Goal: Transaction & Acquisition: Purchase product/service

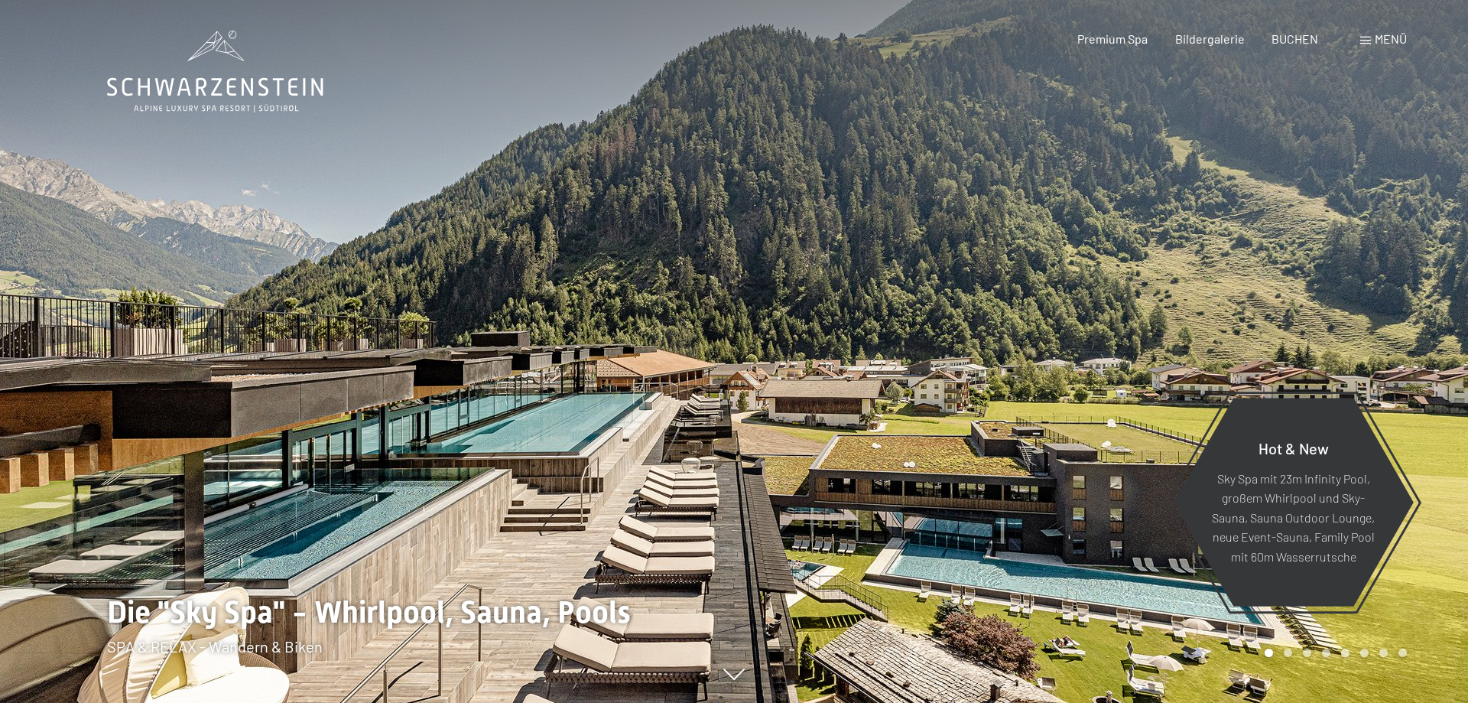
click at [1374, 46] on div "Menü" at bounding box center [1383, 39] width 47 height 17
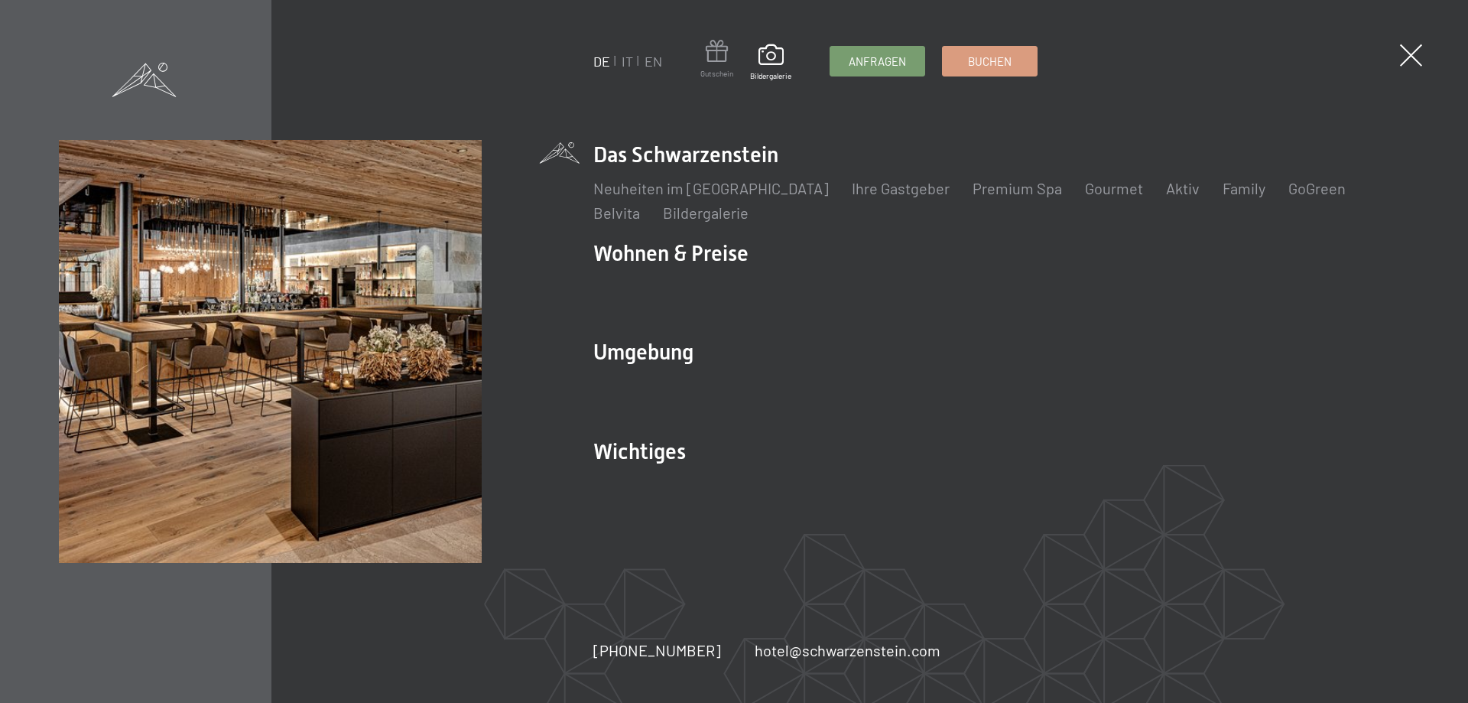
click at [711, 63] on span at bounding box center [716, 54] width 33 height 28
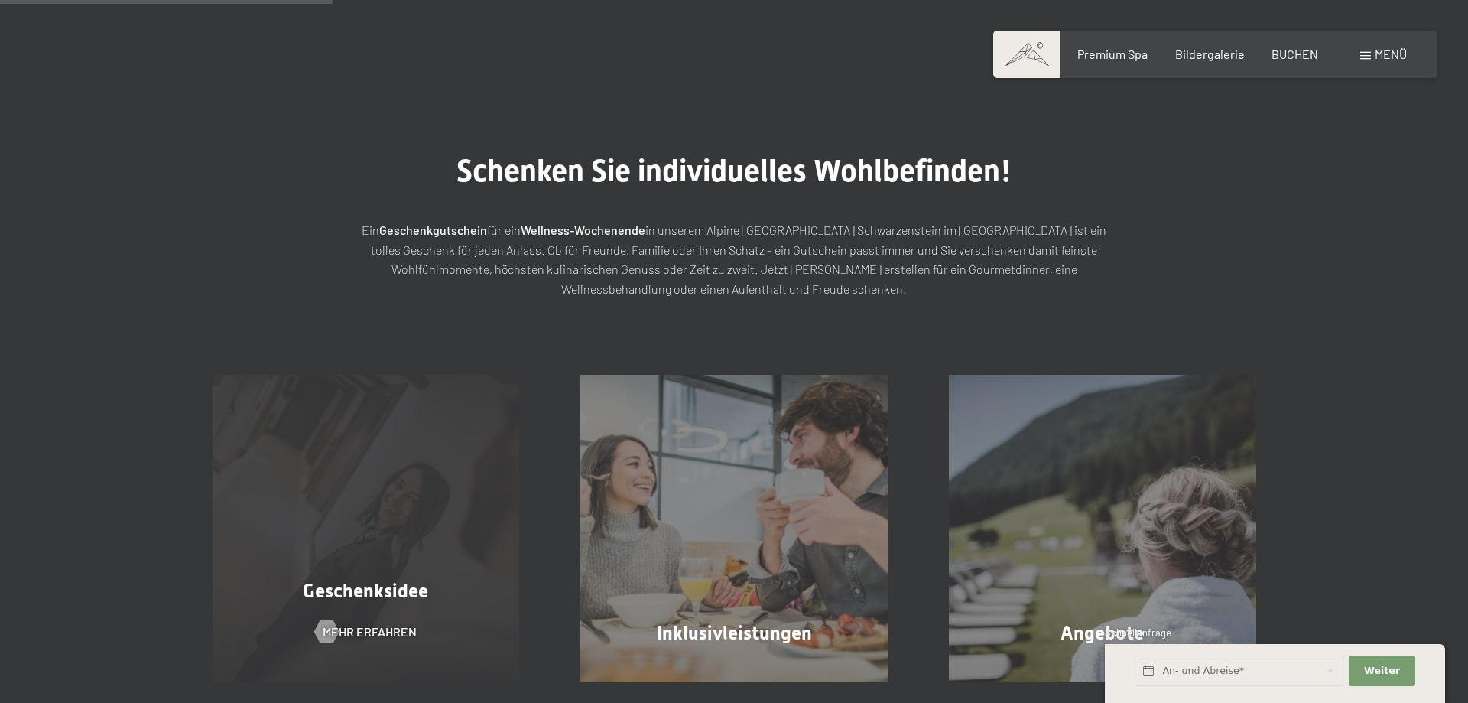
scroll to position [156, 0]
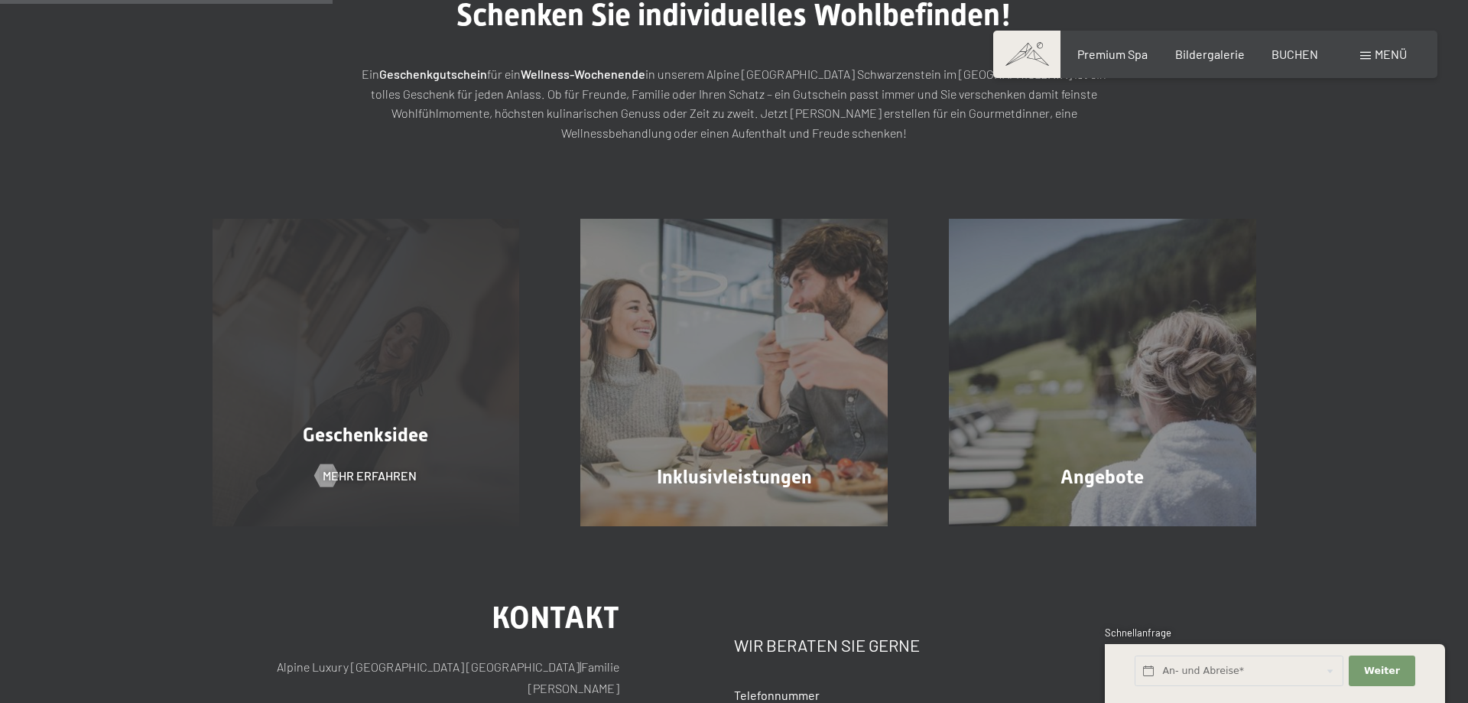
click at [447, 330] on div "Geschenksidee Mehr erfahren" at bounding box center [366, 372] width 368 height 307
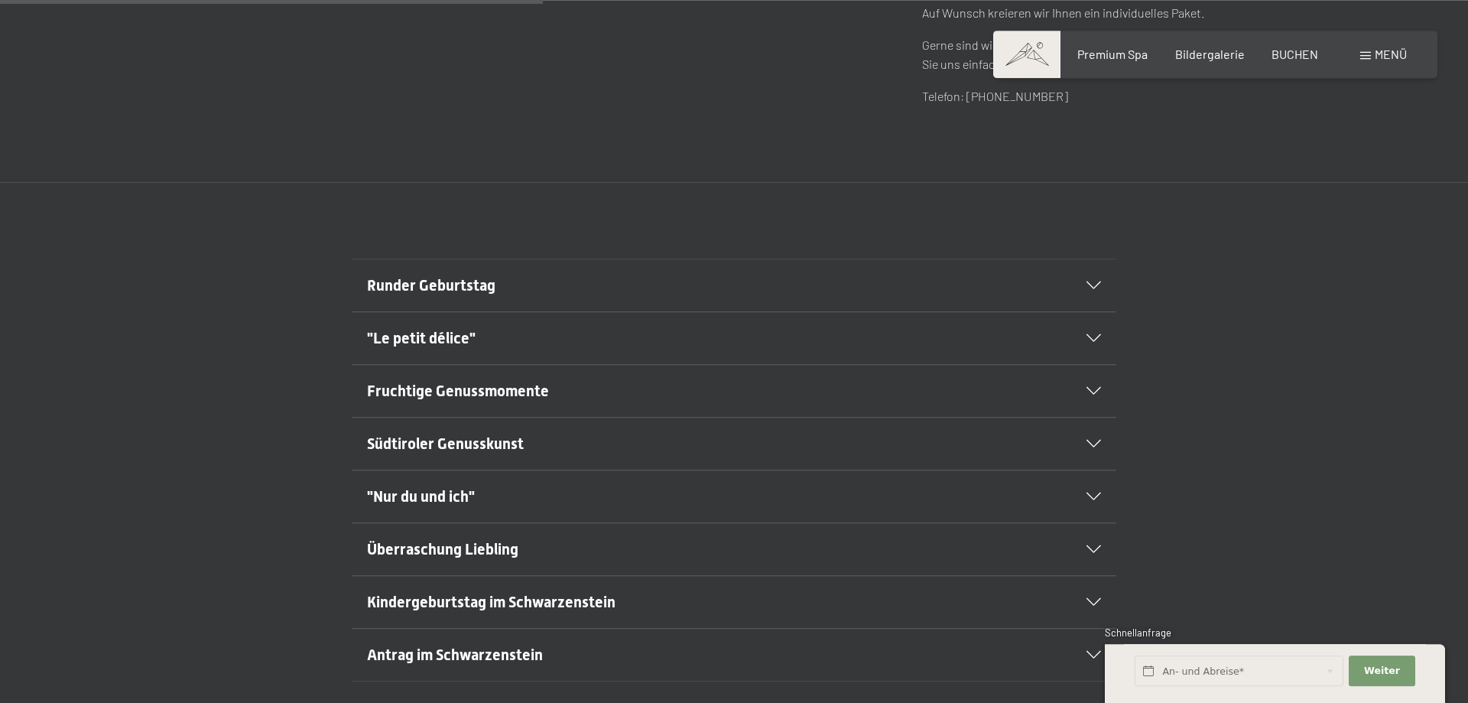
scroll to position [858, 0]
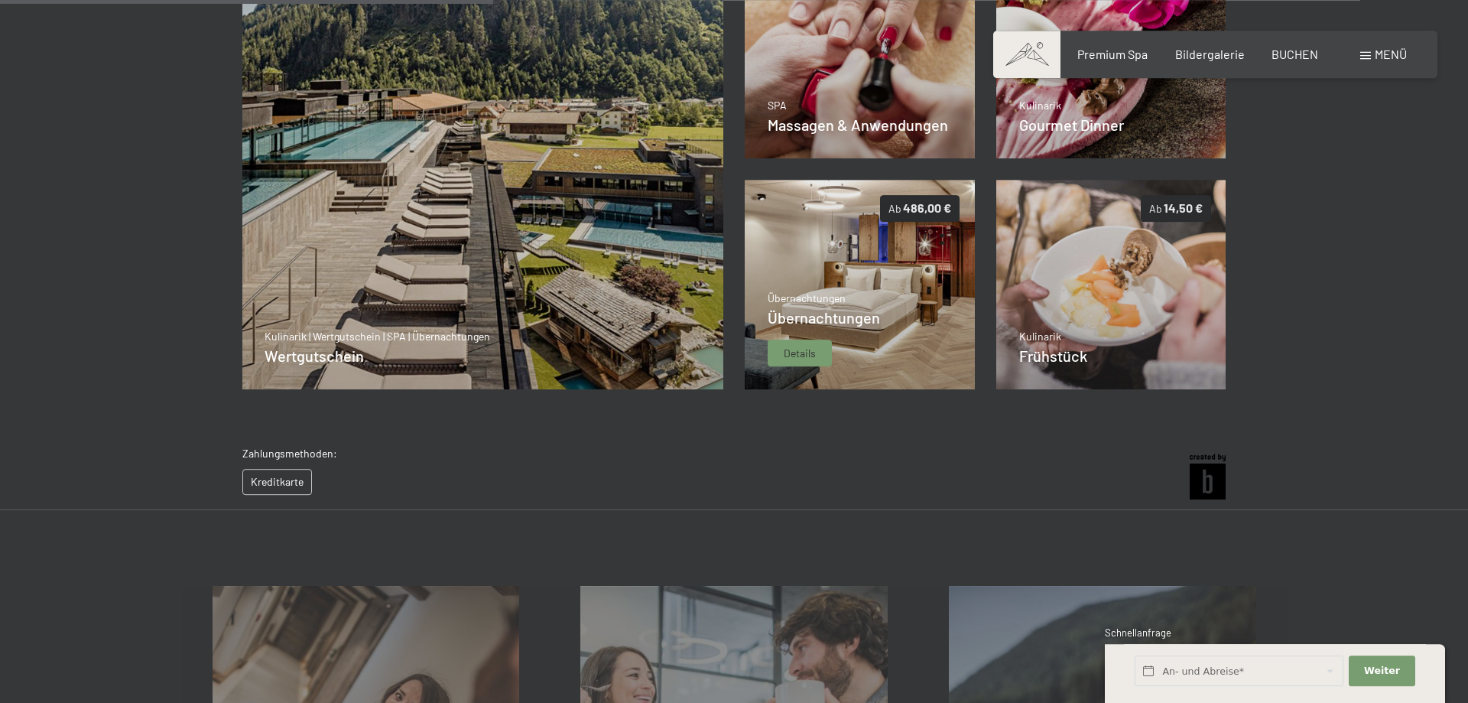
click at [825, 294] on img at bounding box center [860, 284] width 230 height 209
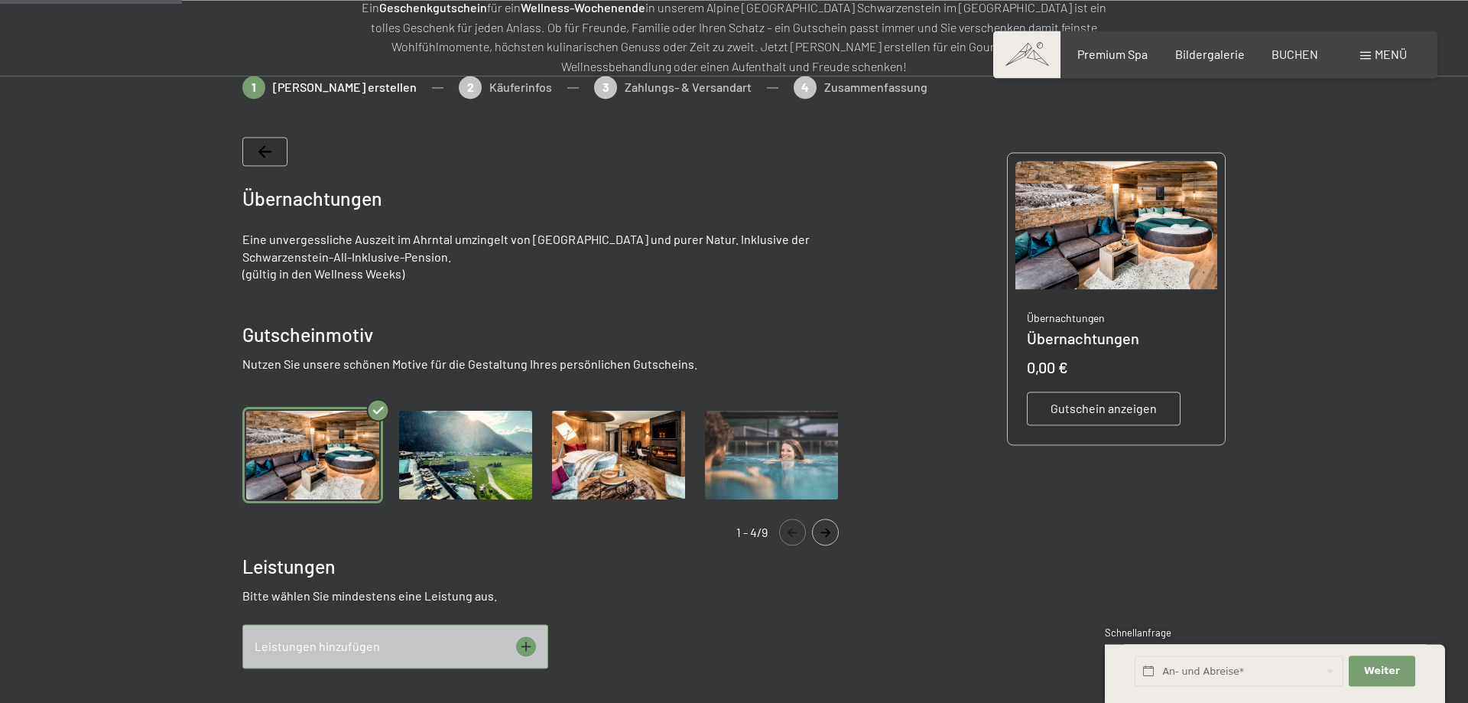
scroll to position [222, 0]
click at [626, 484] on img "Gallery" at bounding box center [618, 455] width 141 height 97
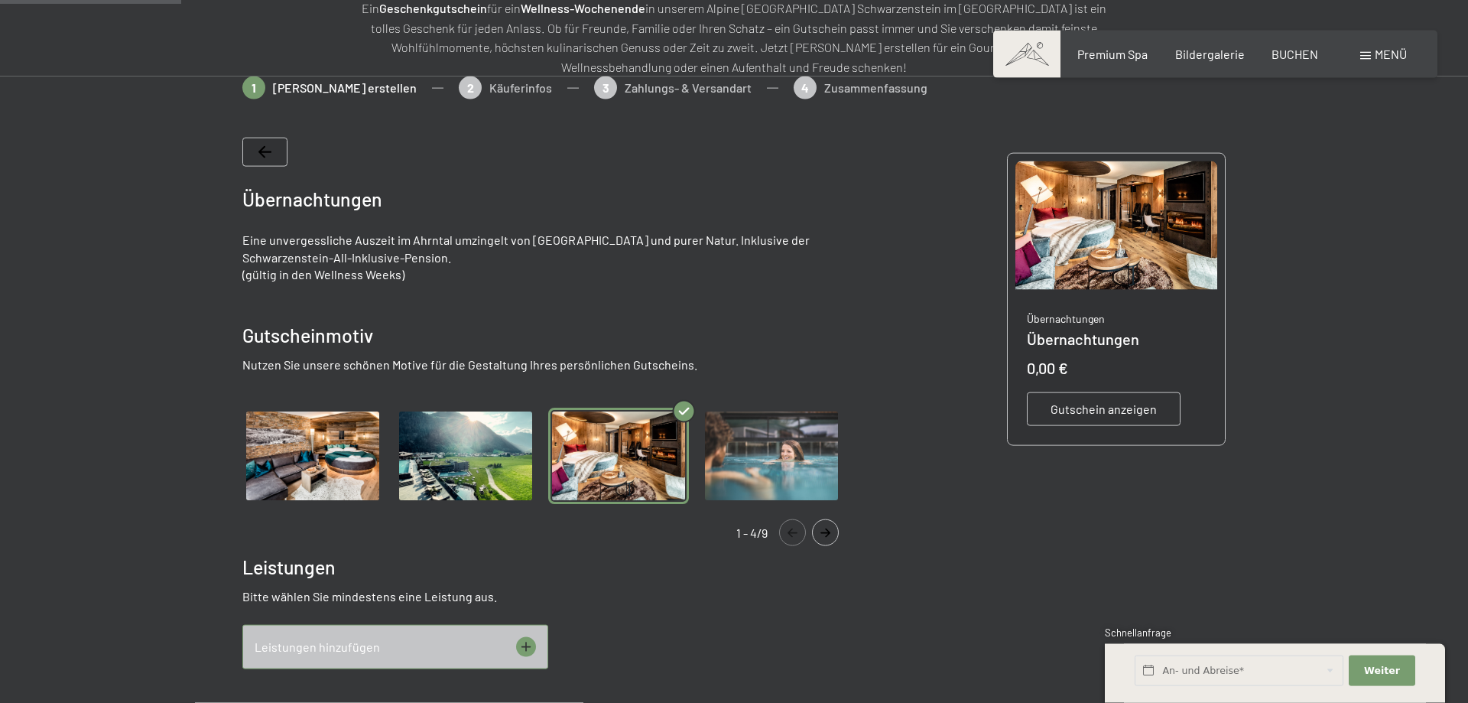
click at [419, 453] on img "Gallery" at bounding box center [465, 455] width 141 height 97
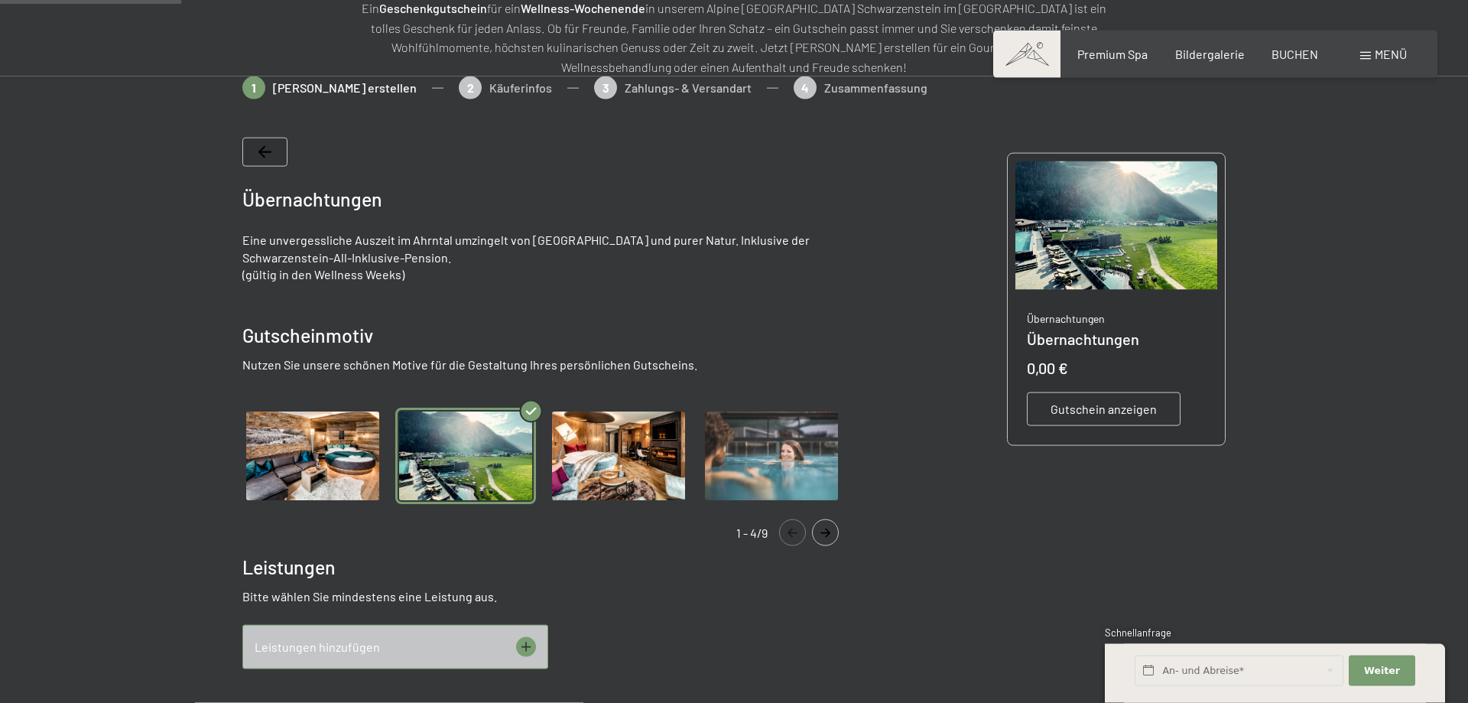
click at [633, 449] on img "Gallery" at bounding box center [618, 455] width 141 height 97
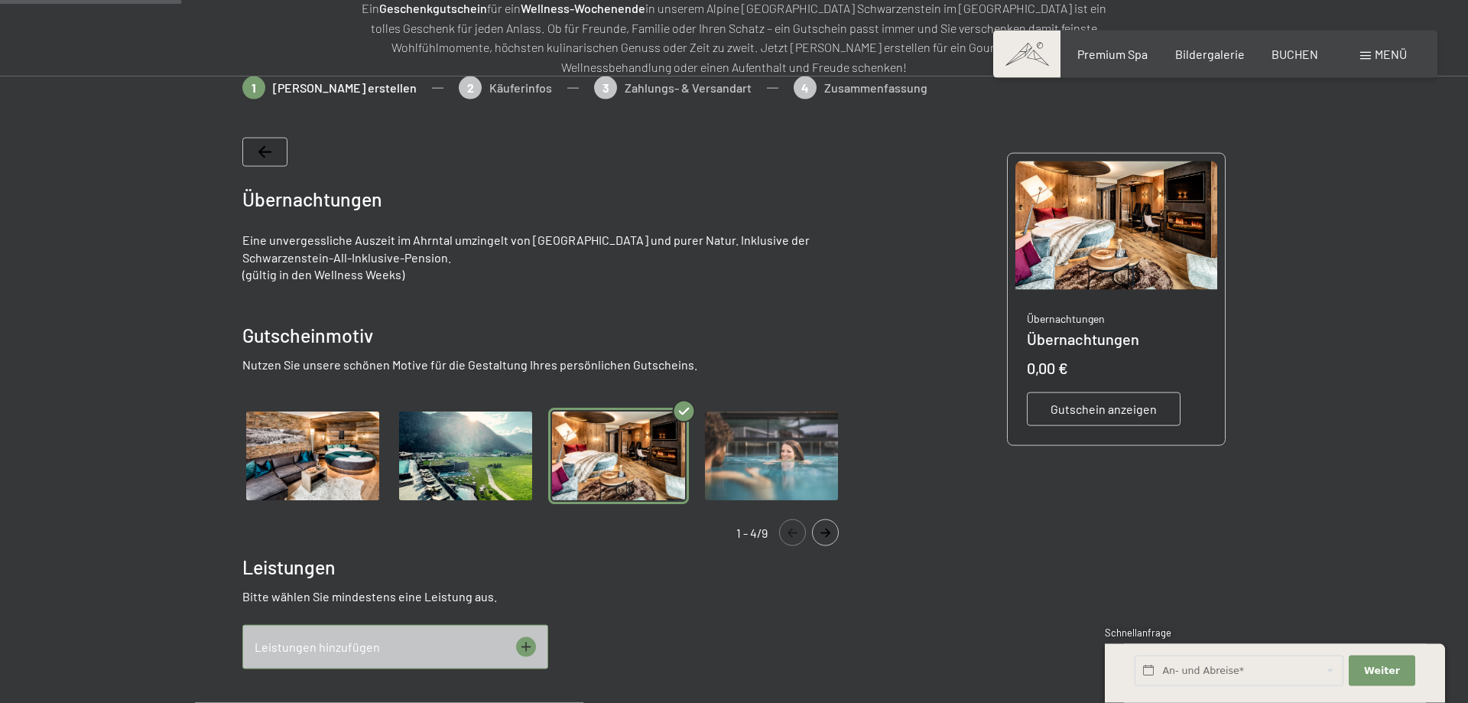
click at [833, 528] on icon "Navigate to next slide" at bounding box center [825, 532] width 25 height 9
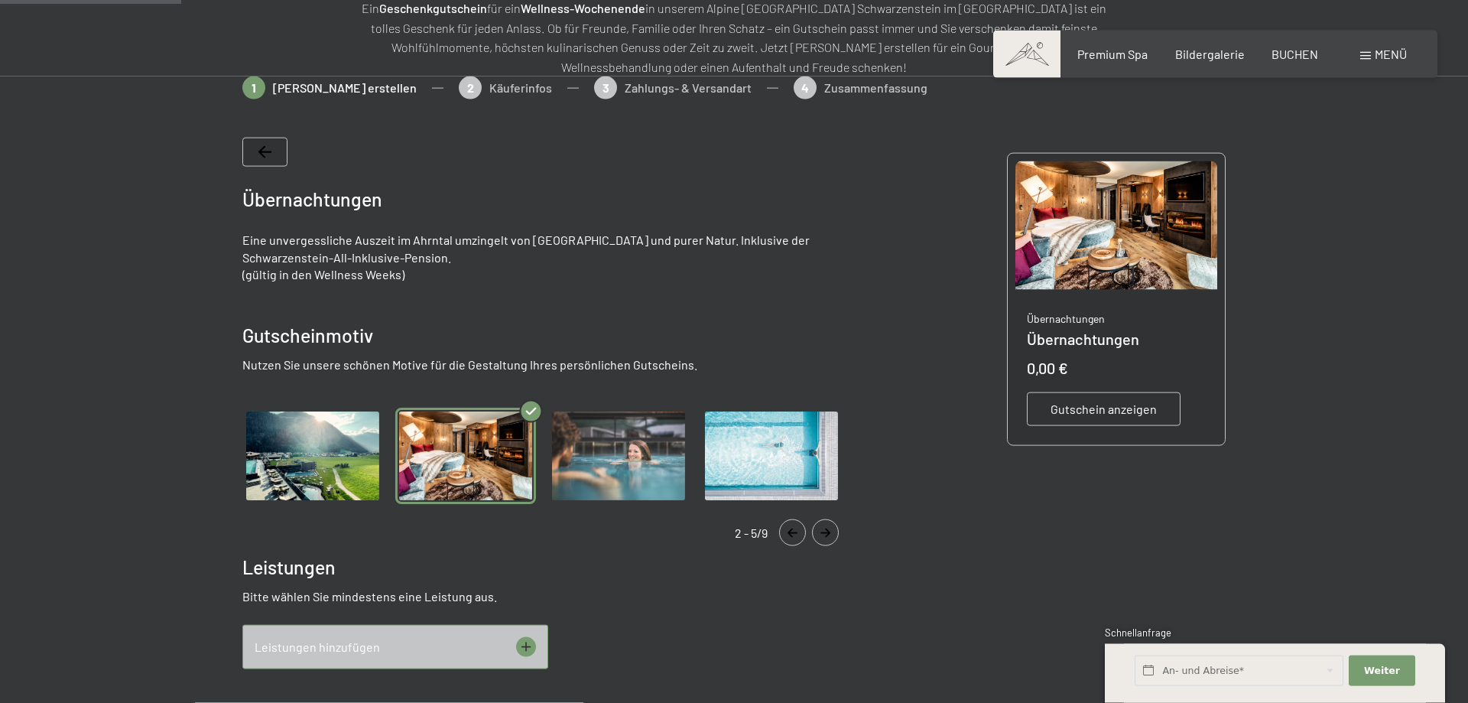
click at [767, 438] on img "Gallery" at bounding box center [771, 455] width 141 height 97
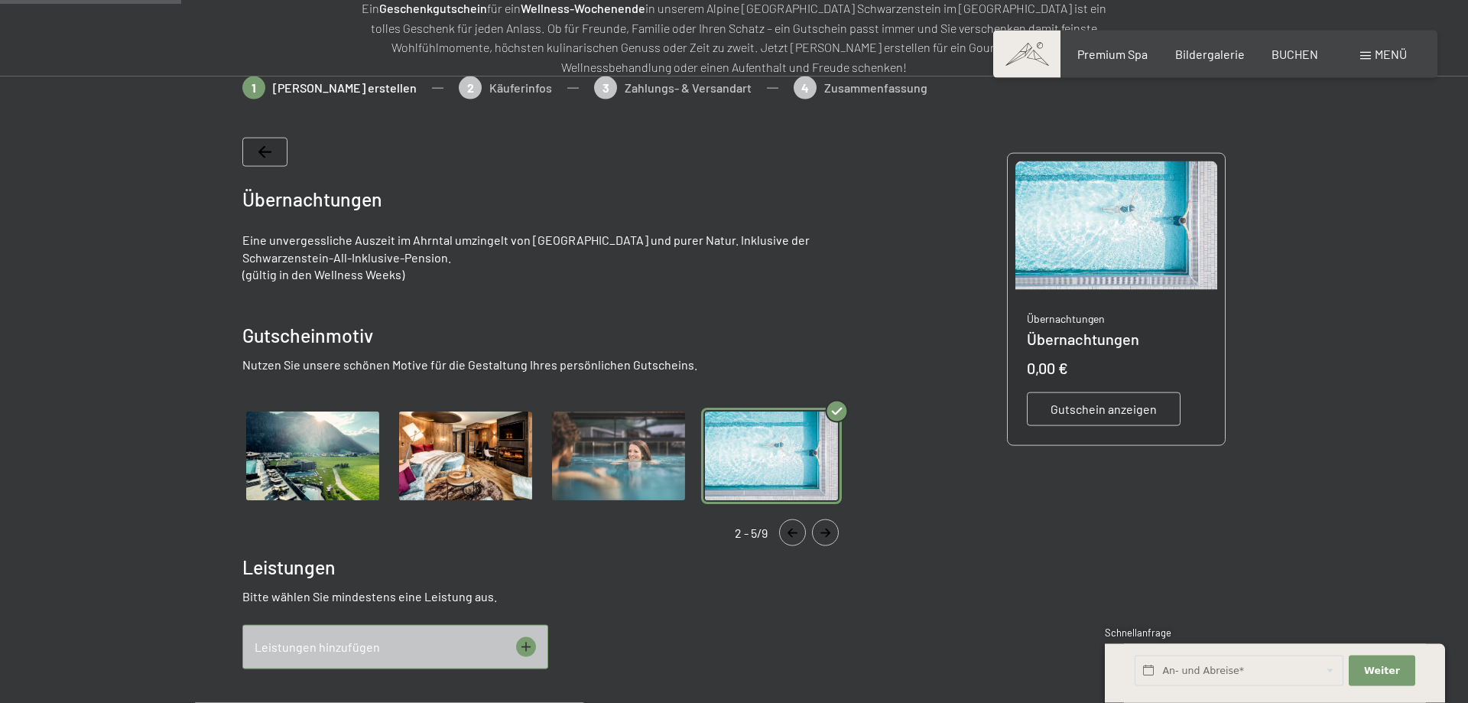
click at [1121, 411] on span "Gutschein anzeigen" at bounding box center [1103, 409] width 106 height 17
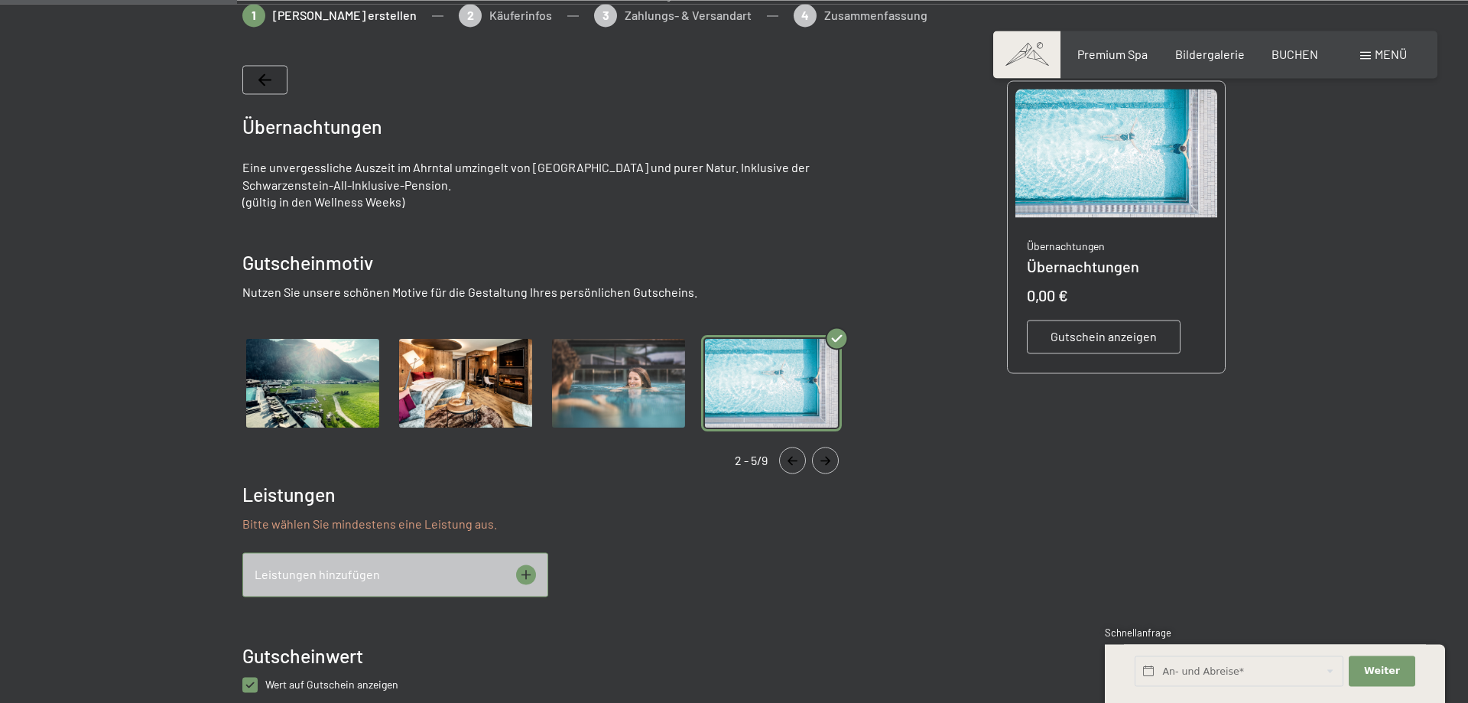
scroll to position [298, 0]
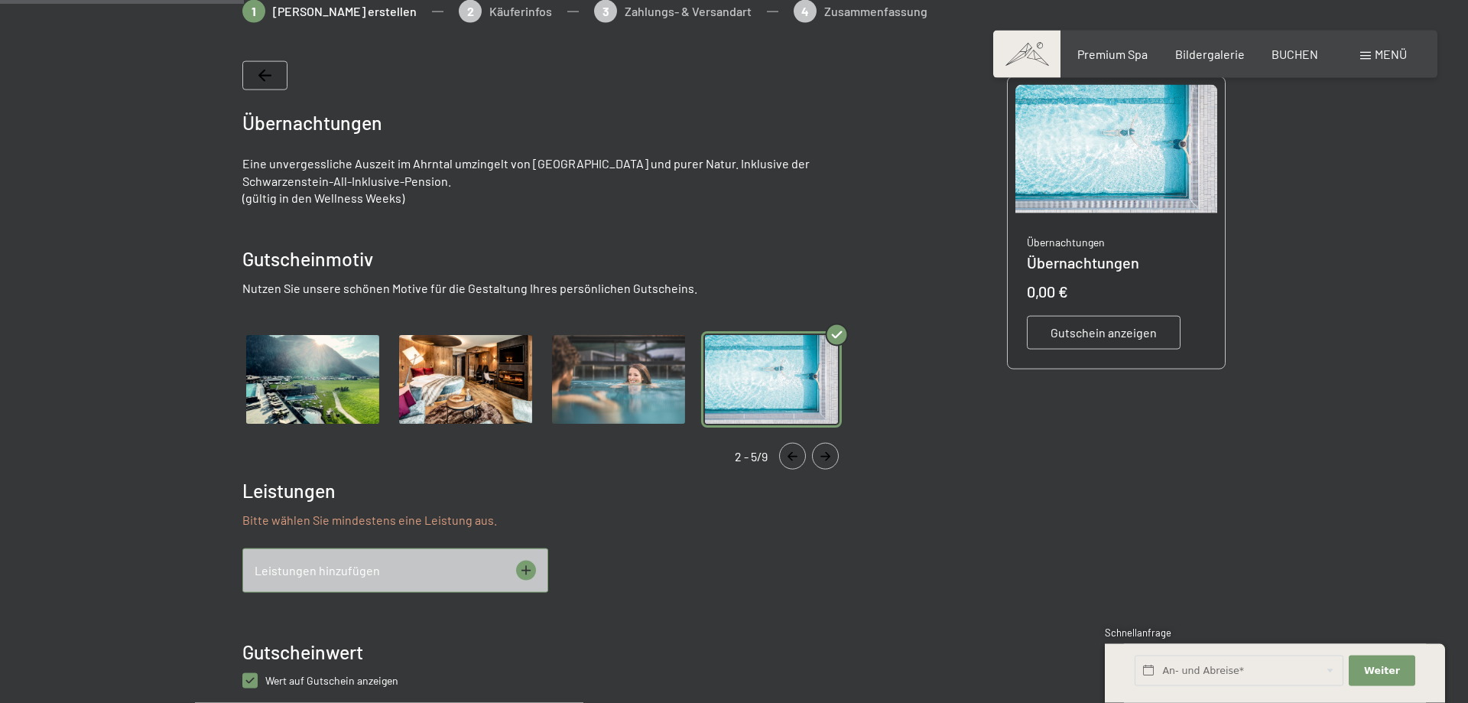
click at [528, 578] on icon at bounding box center [526, 570] width 20 height 20
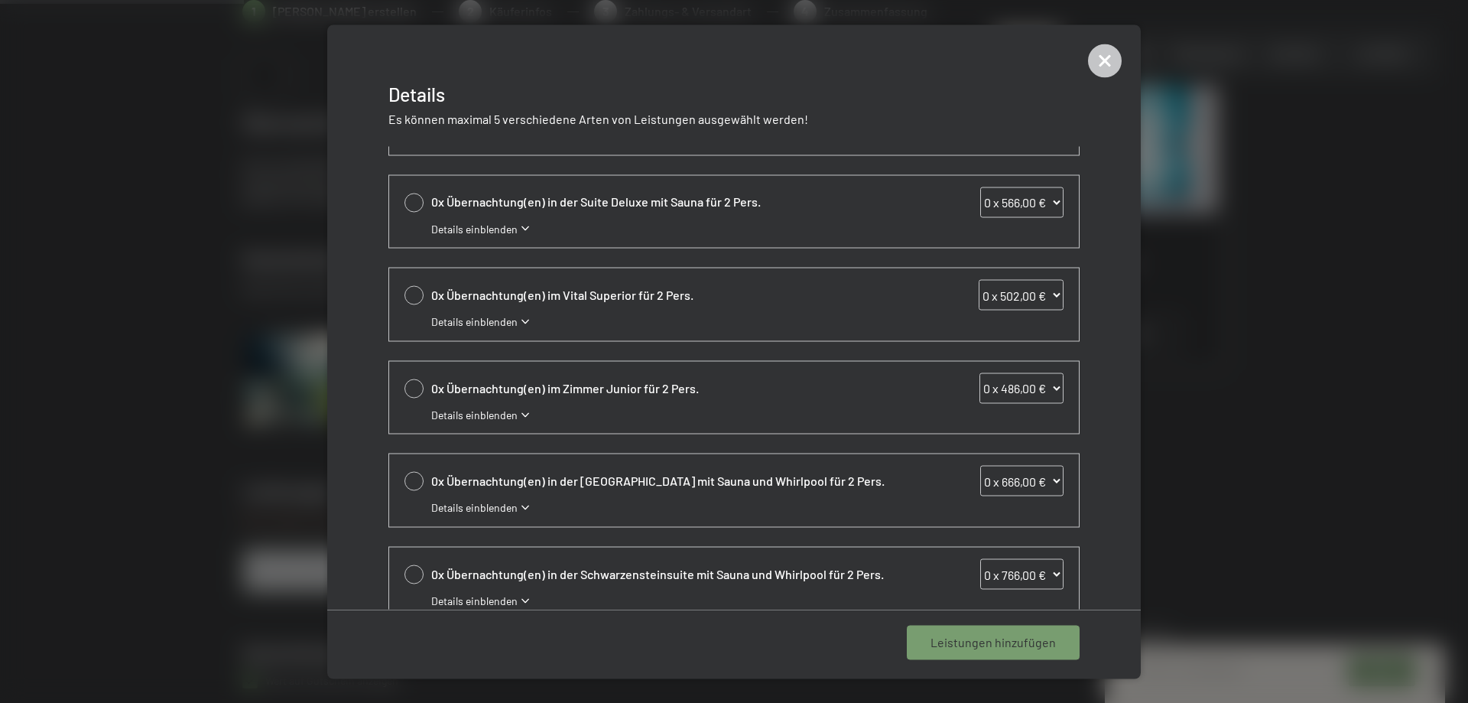
scroll to position [281, 0]
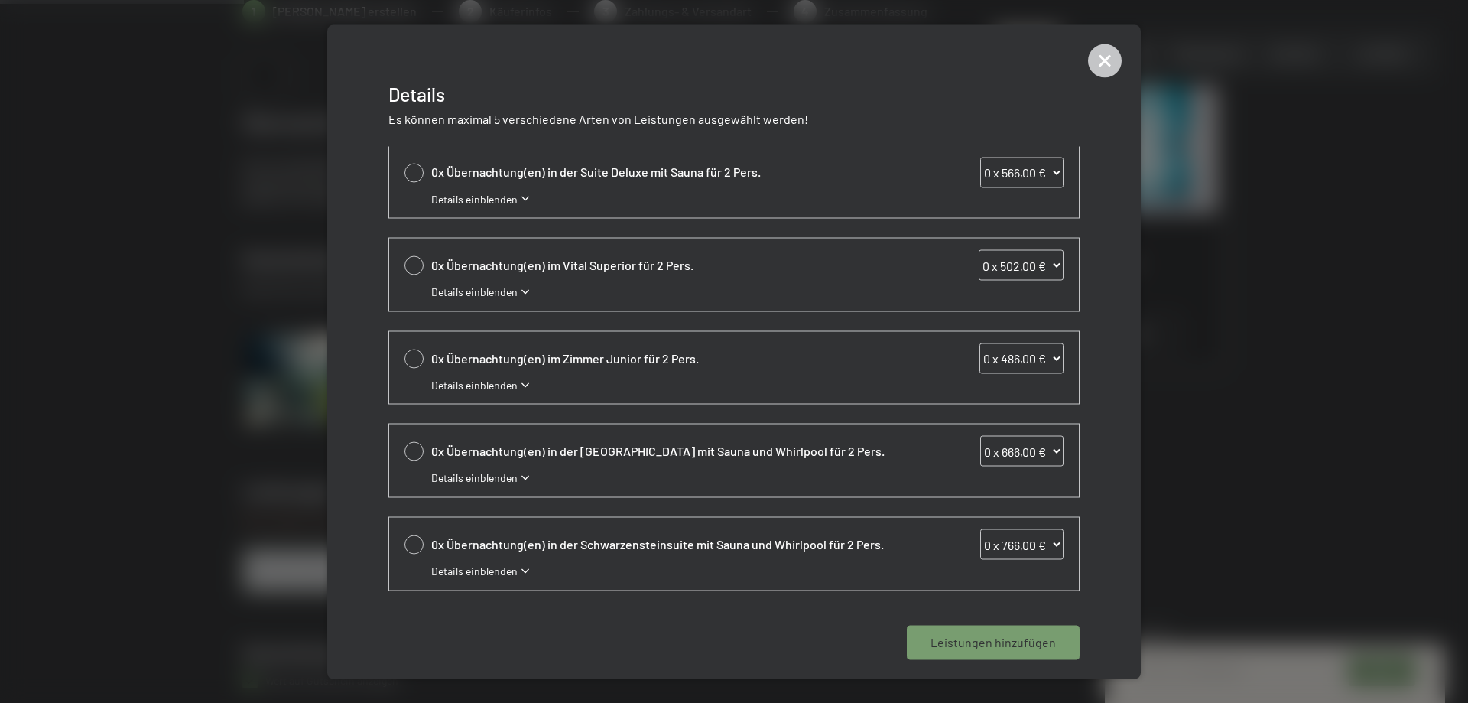
click at [410, 455] on div at bounding box center [413, 451] width 19 height 19
select select "1"
click at [991, 642] on span "1 Leistung hinzufügen" at bounding box center [996, 642] width 118 height 17
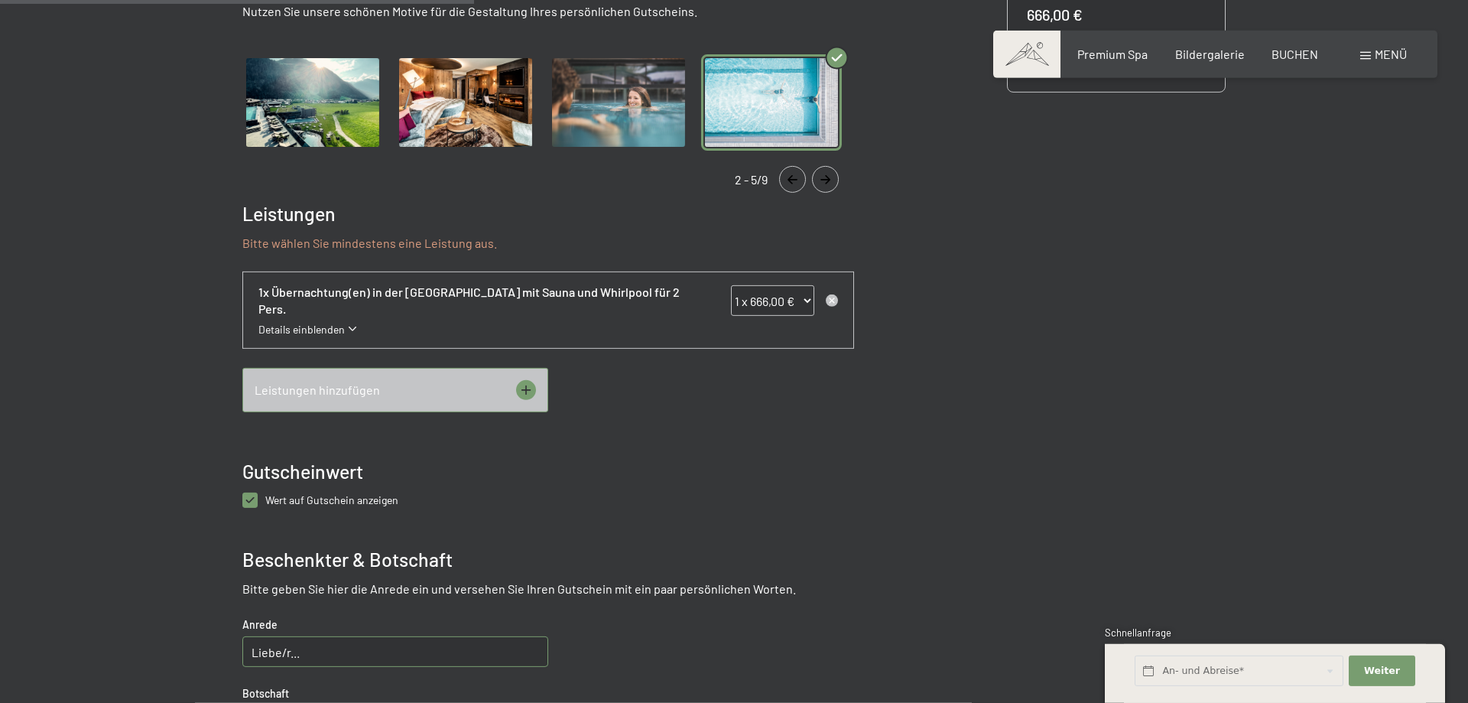
scroll to position [610, 0]
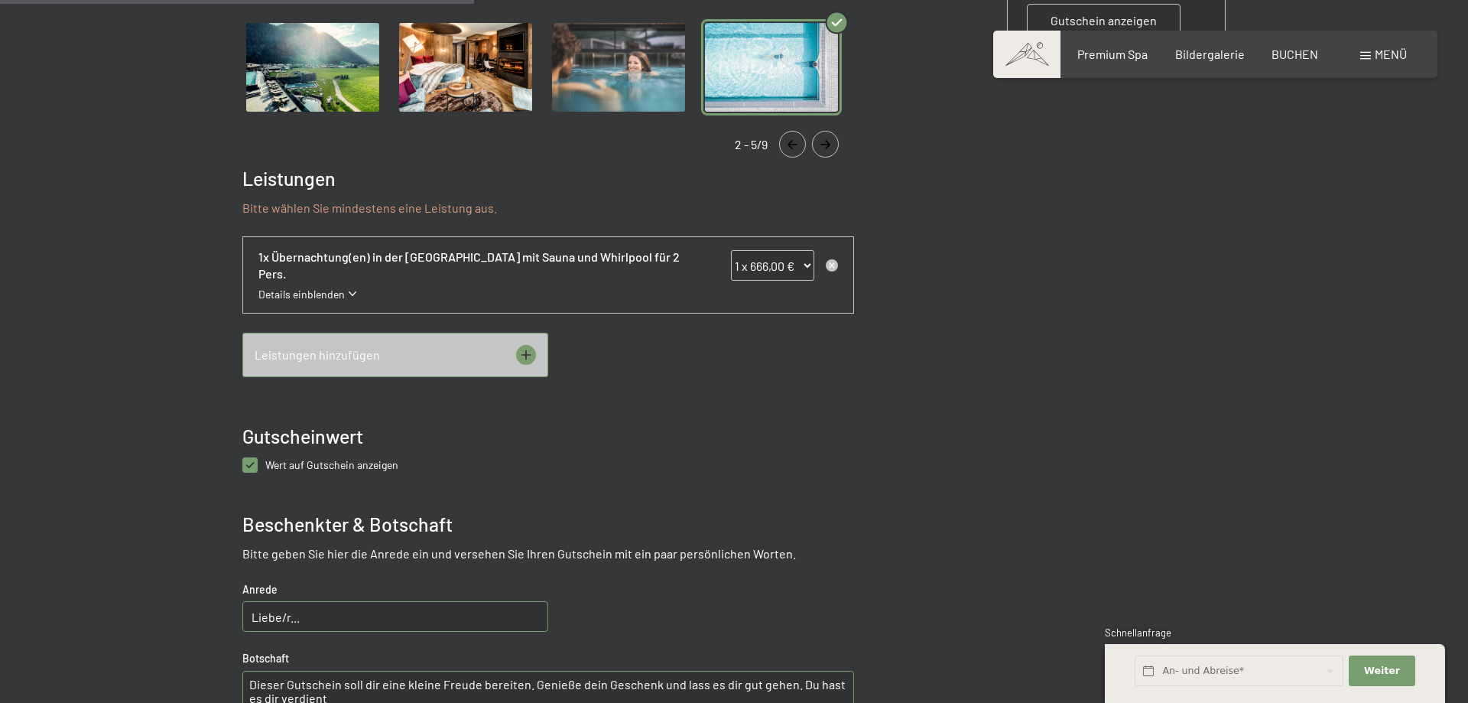
click at [307, 458] on span "Wert auf Gutschein anzeigen" at bounding box center [331, 464] width 133 height 13
click at [258, 457] on anzeigen "checkbox" at bounding box center [249, 464] width 15 height 15
checkbox anzeigen "false"
click at [515, 362] on div "Leistungen hinzufügen" at bounding box center [395, 355] width 306 height 44
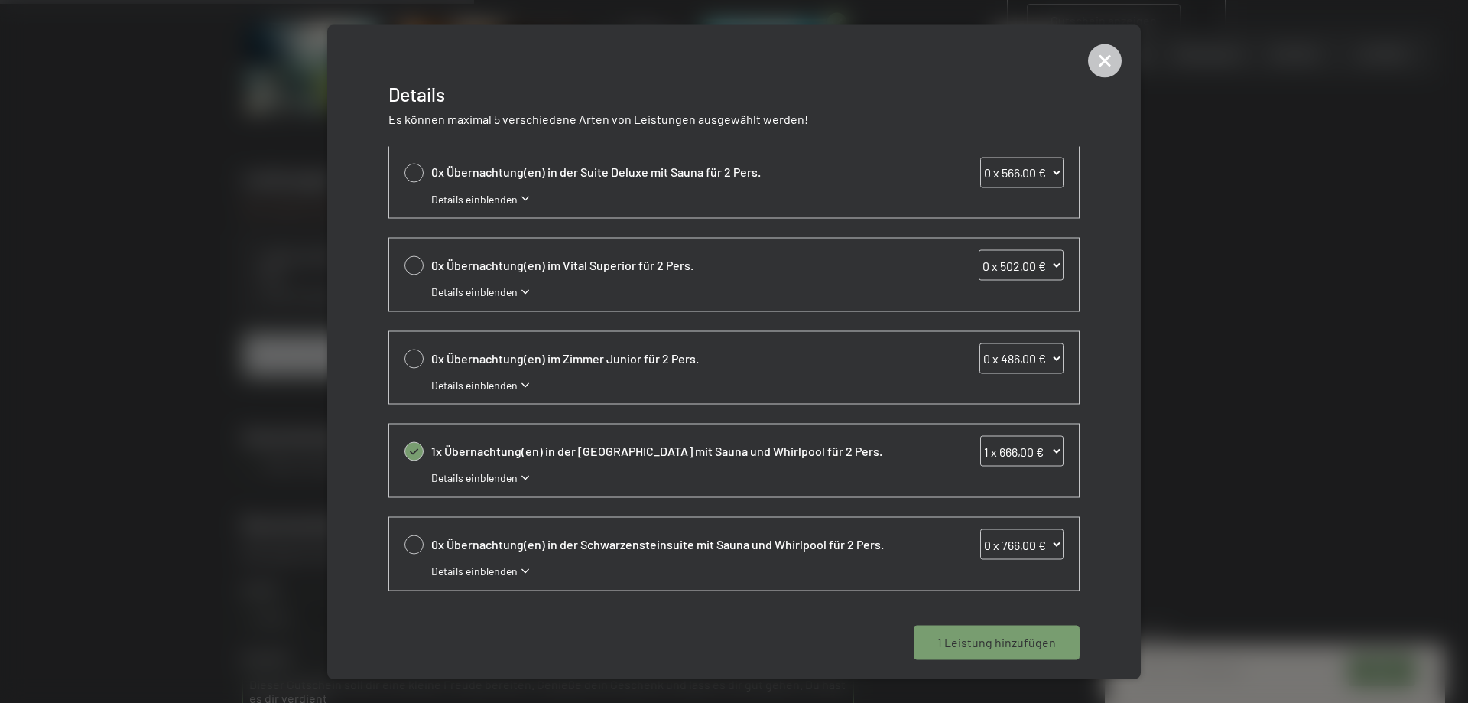
click at [271, 359] on div at bounding box center [734, 351] width 1468 height 703
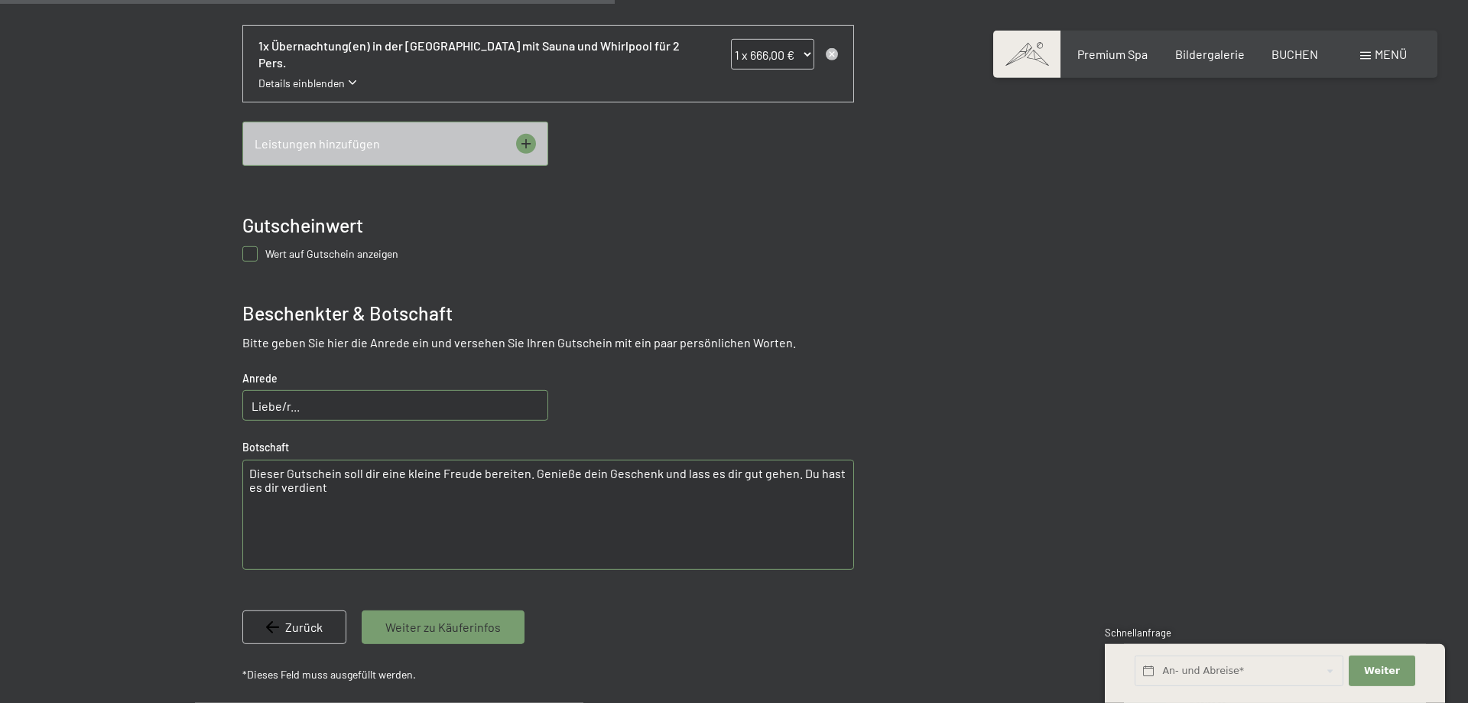
scroll to position [844, 0]
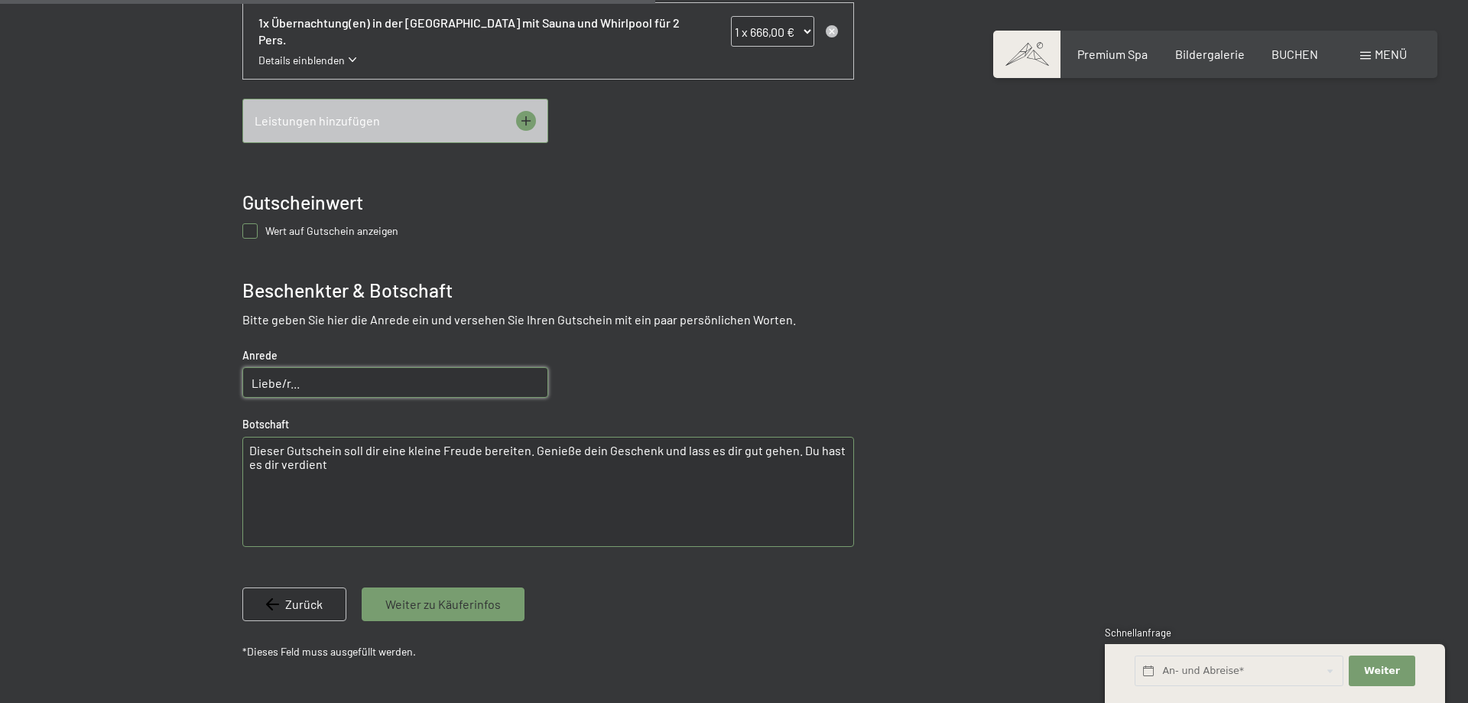
click at [328, 388] on input "Liebe/r..." at bounding box center [395, 382] width 306 height 31
type input "Lieber Joachim"
click at [334, 489] on textarea "Dieser Gutschein soll dir eine kleine Freude bereiten. Genieße dein Geschenk un…" at bounding box center [548, 492] width 612 height 110
click at [323, 459] on textarea "Dieser Gutschein soll dir eine kleine Freude bereiten. Genieße dein Geschenk un…" at bounding box center [548, 492] width 612 height 110
click at [220, 490] on bn-voucher-app at bounding box center [735, 91] width 1044 height 1275
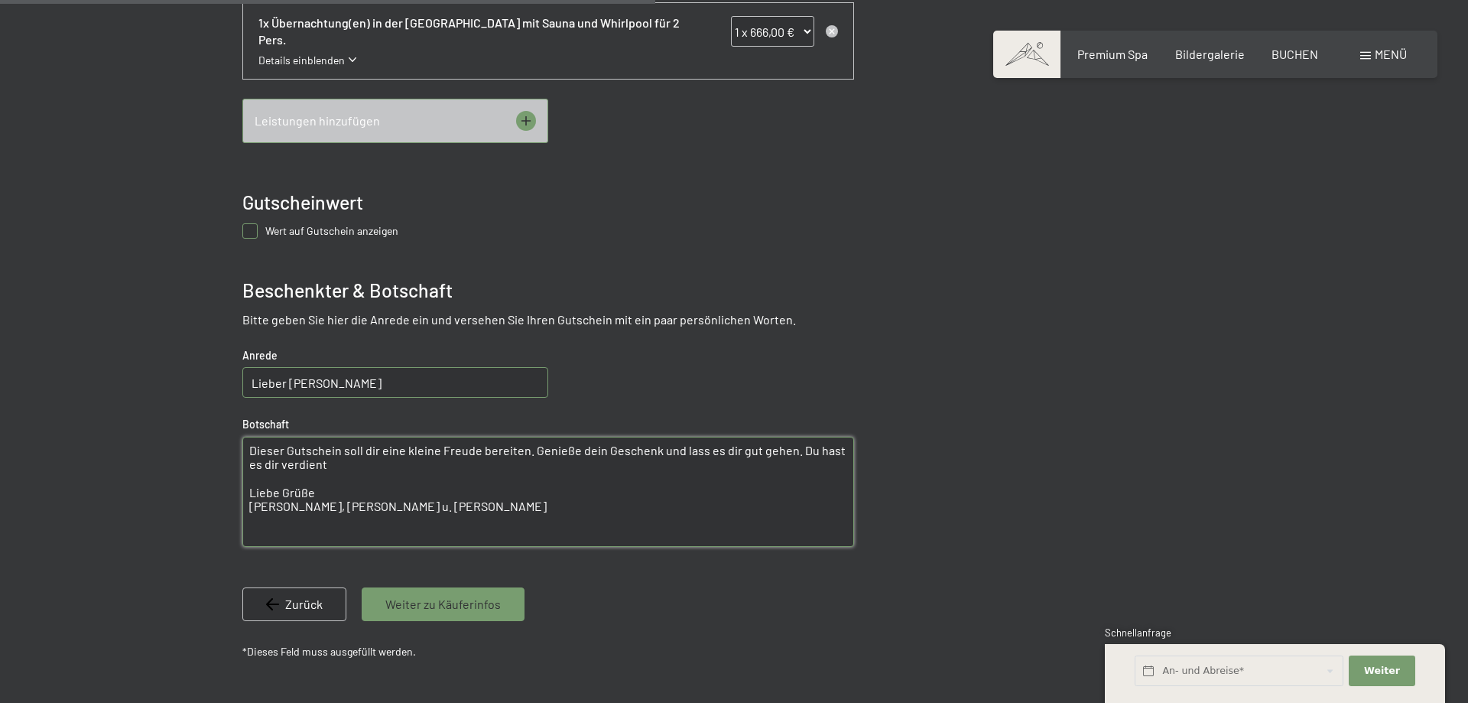
click at [249, 489] on textarea "Dieser Gutschein soll dir eine kleine Freude bereiten. Genieße dein Geschenk un…" at bounding box center [548, 492] width 612 height 110
type textarea "Dieser Gutschein soll dir eine kleine Freude bereiten. Genieße dein Geschenk un…"
click at [304, 476] on textarea "Dieser Gutschein soll dir eine kleine Freude bereiten. Genieße dein Geschenk un…" at bounding box center [548, 492] width 612 height 110
click at [248, 443] on textarea "Dieser Gutschein soll dir eine kleine Freude bereiten. Genieße dein Geschenk un…" at bounding box center [548, 492] width 612 height 110
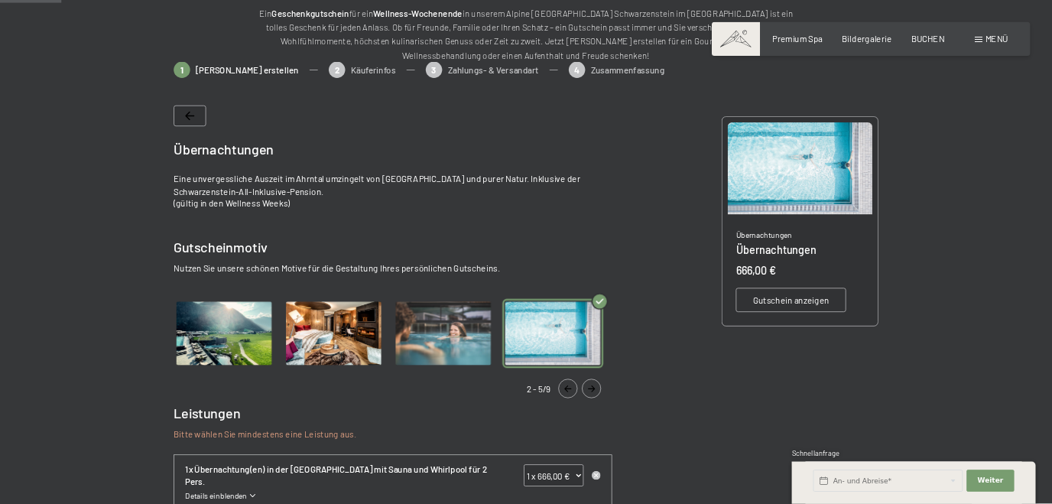
scroll to position [243, 0]
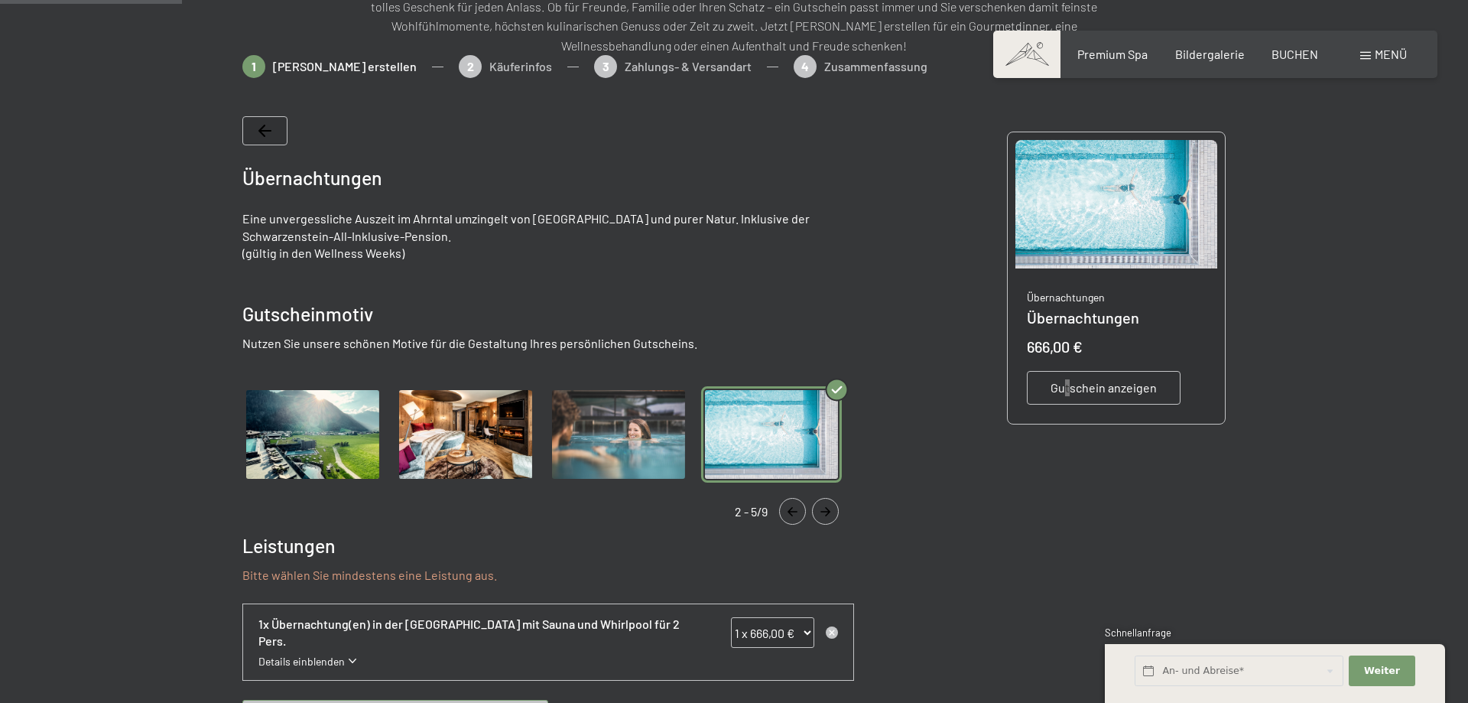
click at [1067, 381] on span "Gutschein anzeigen" at bounding box center [1103, 387] width 106 height 17
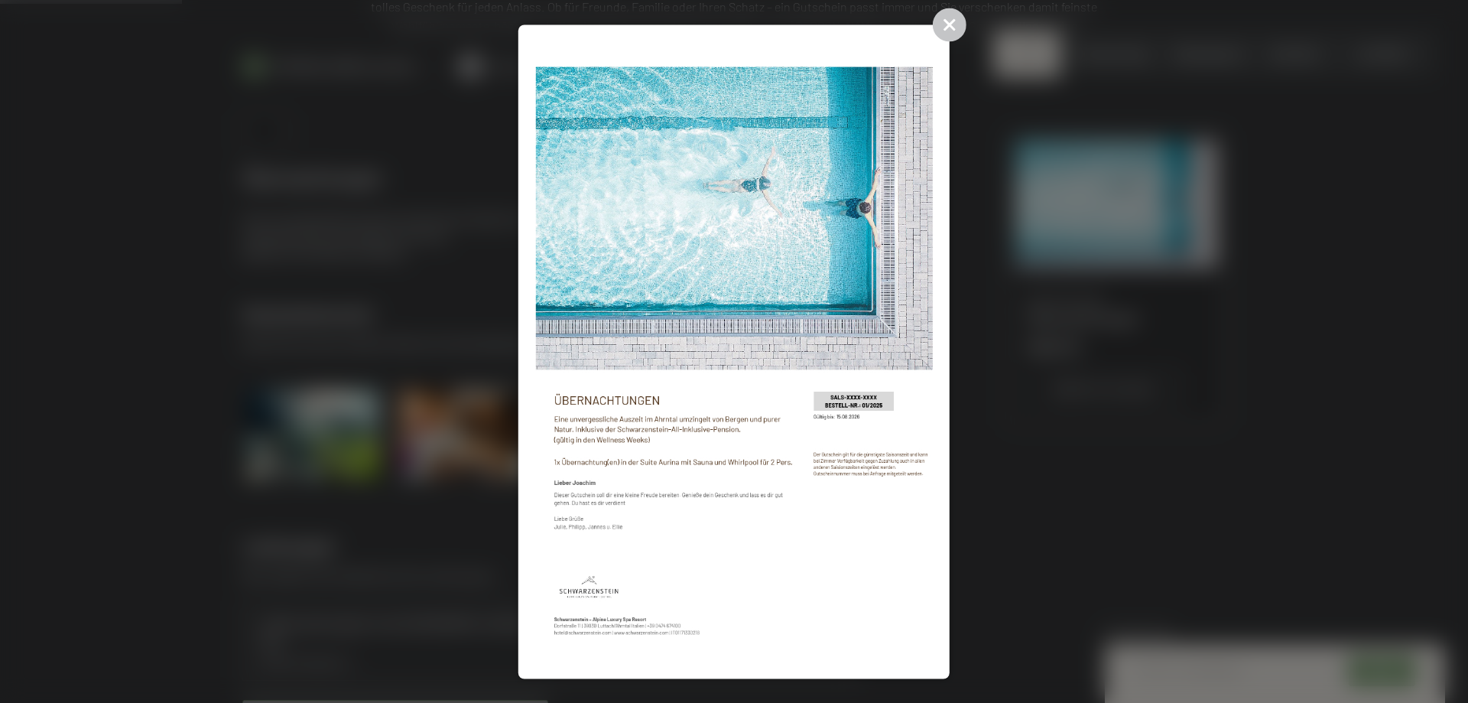
click at [687, 426] on img at bounding box center [733, 351] width 397 height 619
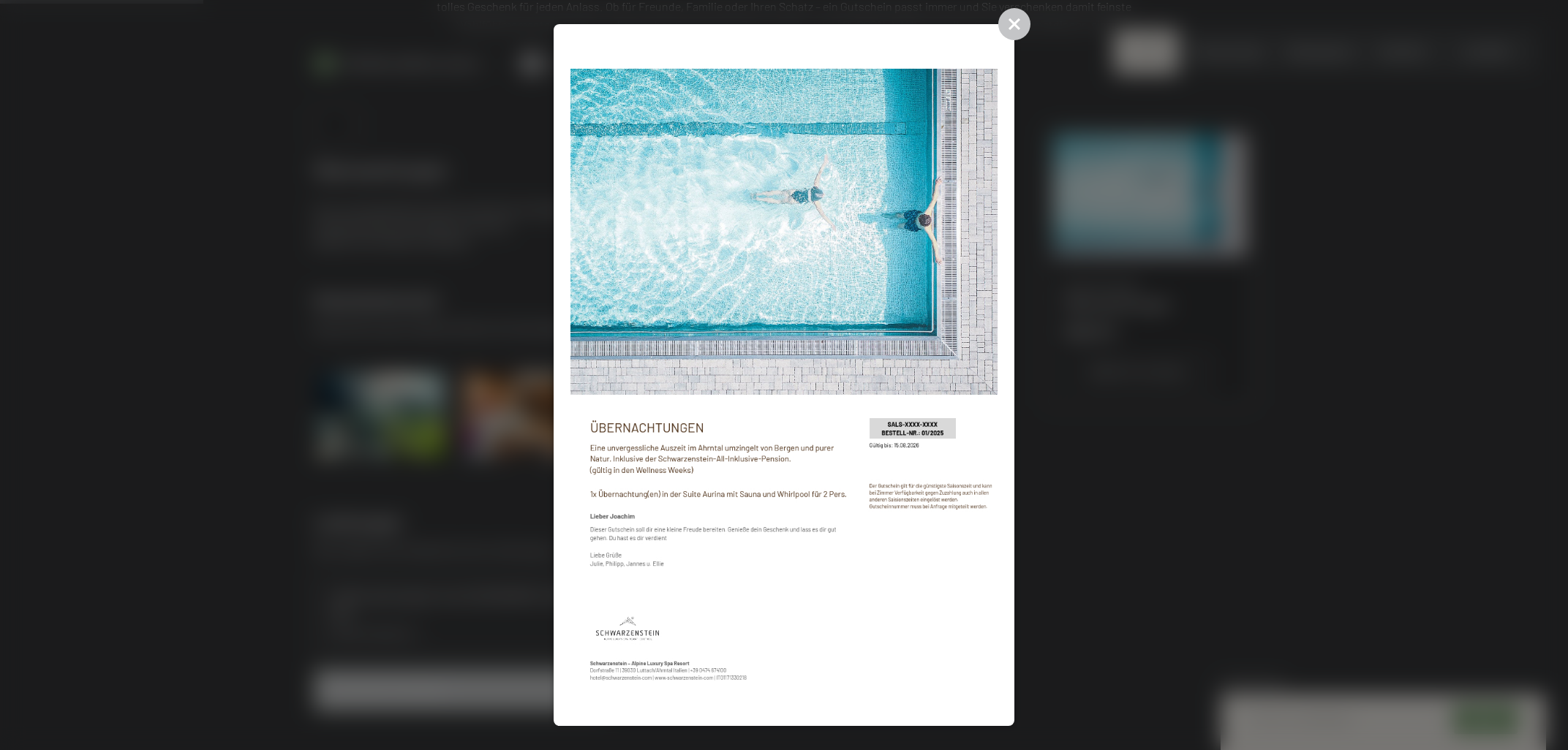
click at [651, 560] on img at bounding box center [784, 376] width 428 height 670
click at [1036, 477] on div at bounding box center [784, 375] width 1568 height 750
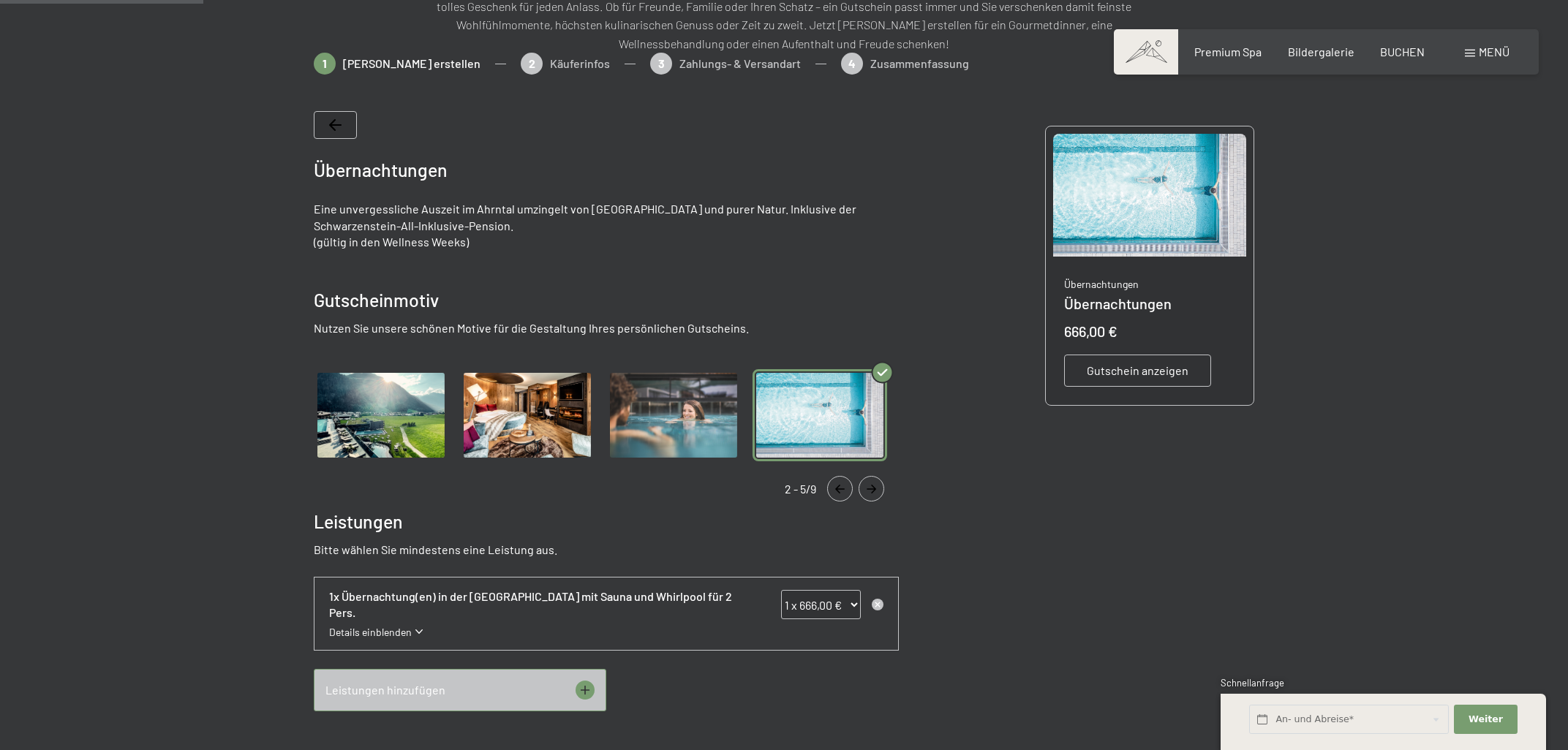
click at [1123, 371] on span "Gutschein anzeigen" at bounding box center [1137, 370] width 101 height 16
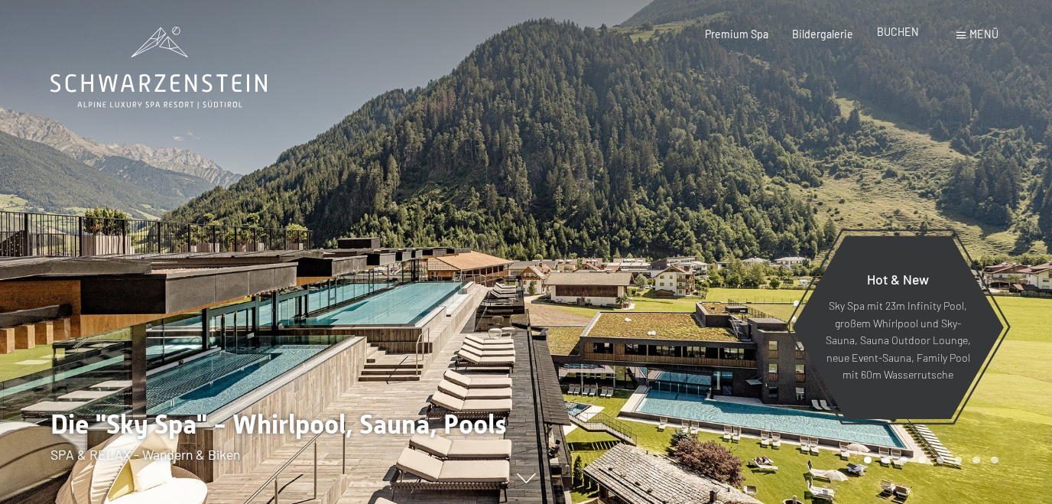
click at [904, 36] on span "BUCHEN" at bounding box center [898, 31] width 42 height 13
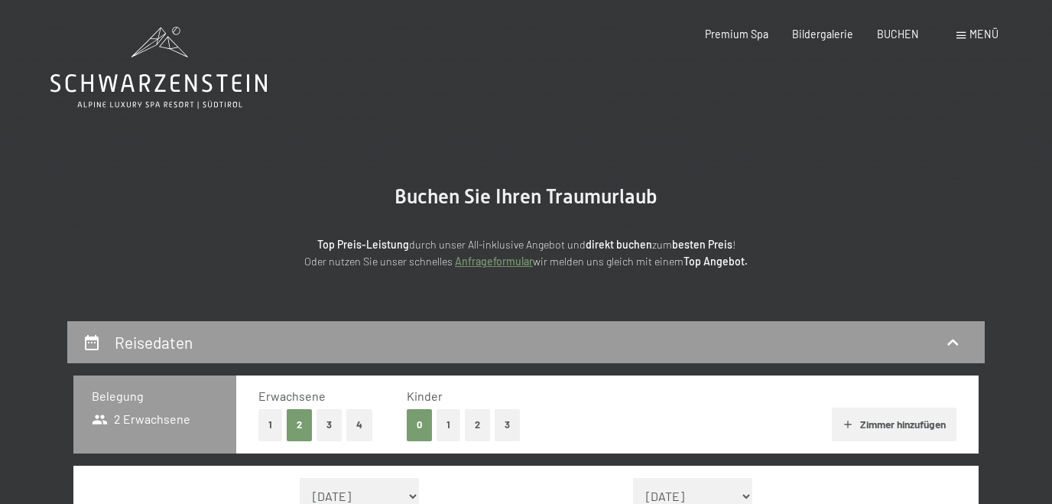
click at [218, 70] on icon at bounding box center [158, 68] width 216 height 82
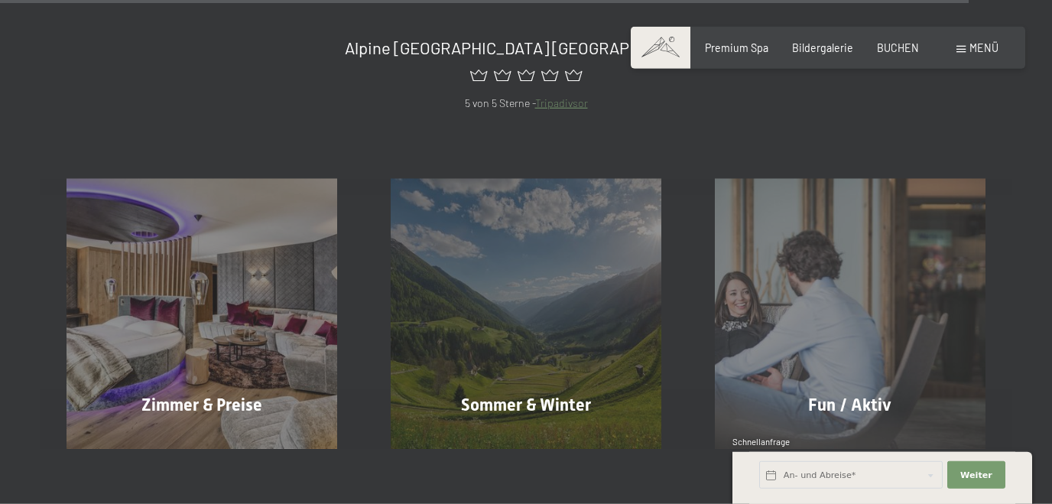
scroll to position [5717, 0]
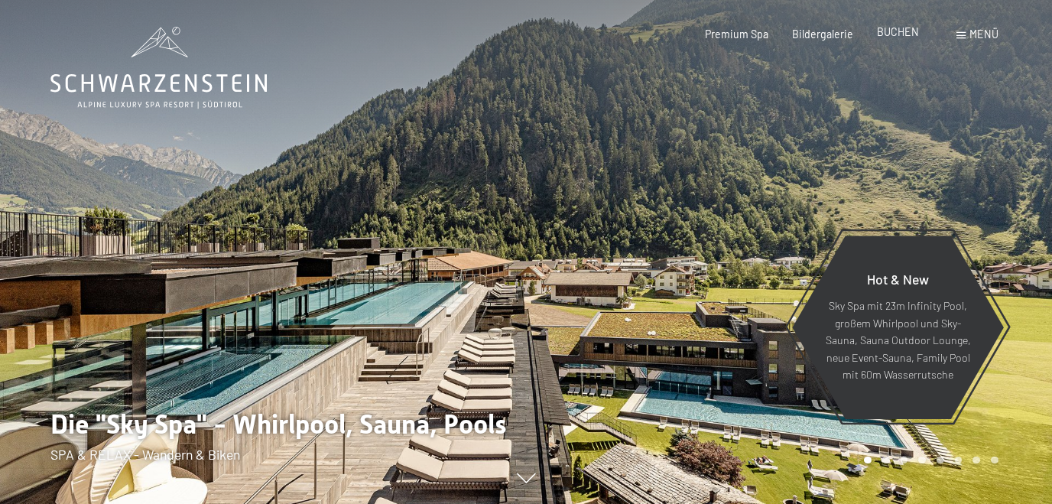
click at [910, 38] on span "BUCHEN" at bounding box center [898, 31] width 42 height 13
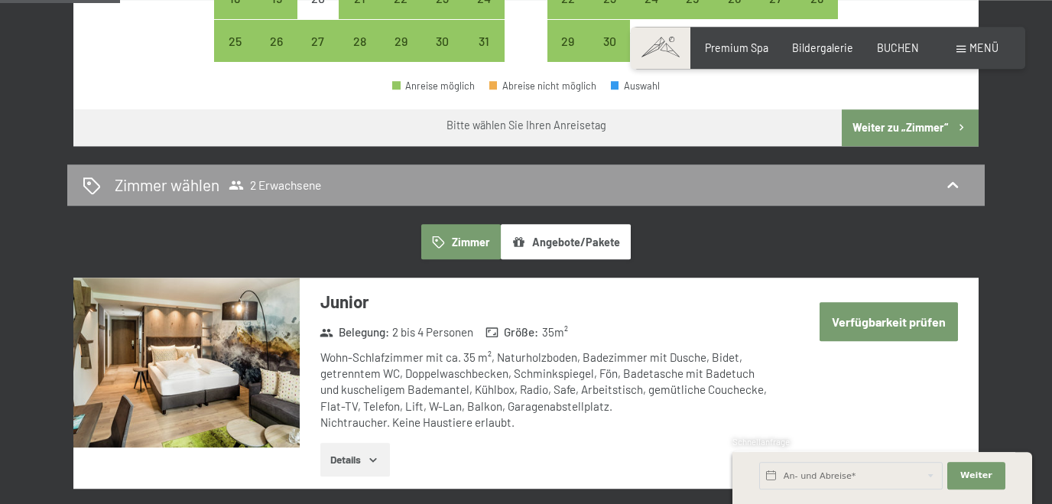
scroll to position [739, 0]
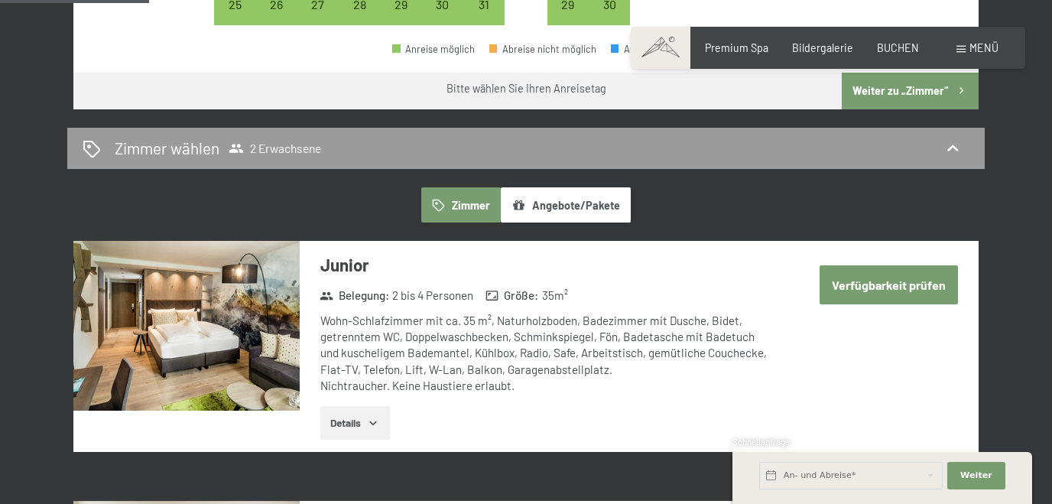
click at [531, 212] on button "Angebote/Pakete" at bounding box center [566, 204] width 130 height 35
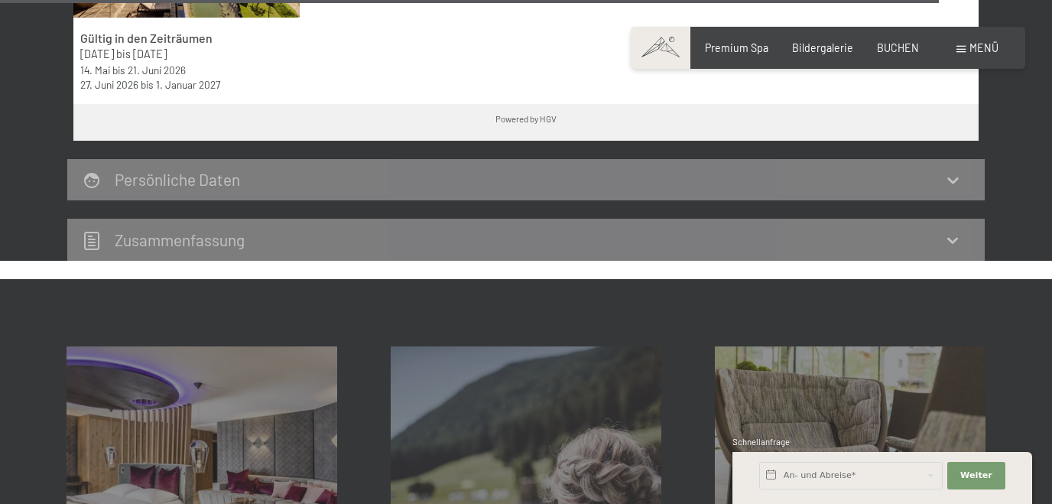
scroll to position [5095, 0]
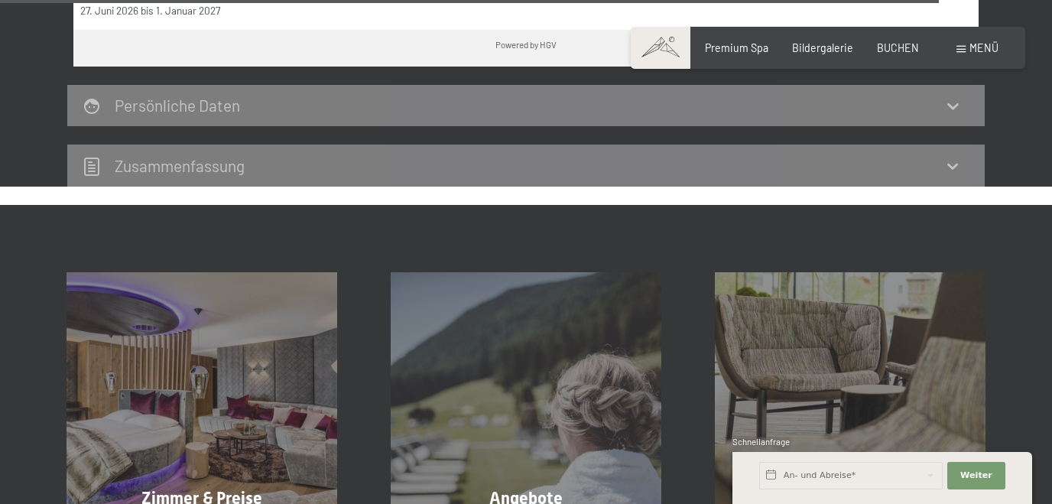
click at [984, 44] on span "Menü" at bounding box center [983, 47] width 29 height 13
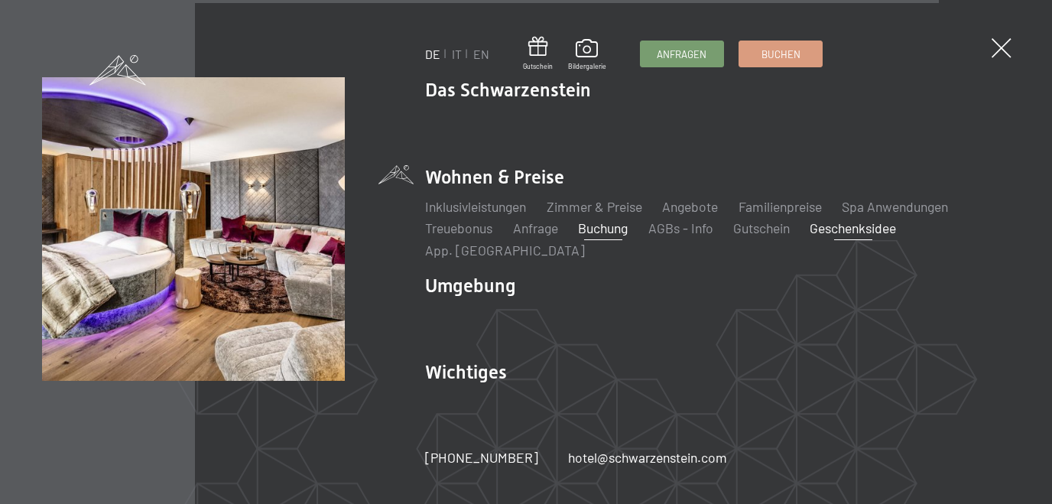
click at [851, 226] on link "Geschenksidee" at bounding box center [853, 227] width 86 height 17
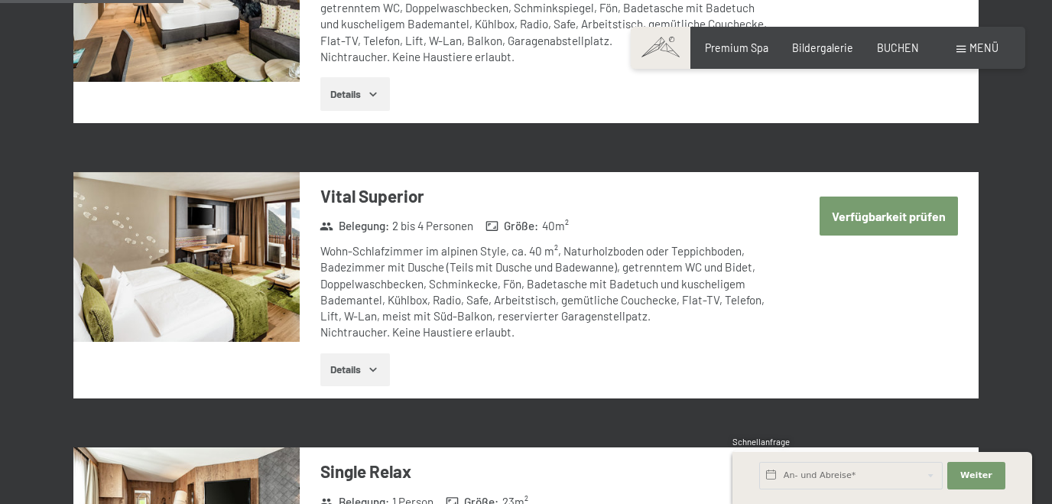
scroll to position [657, 0]
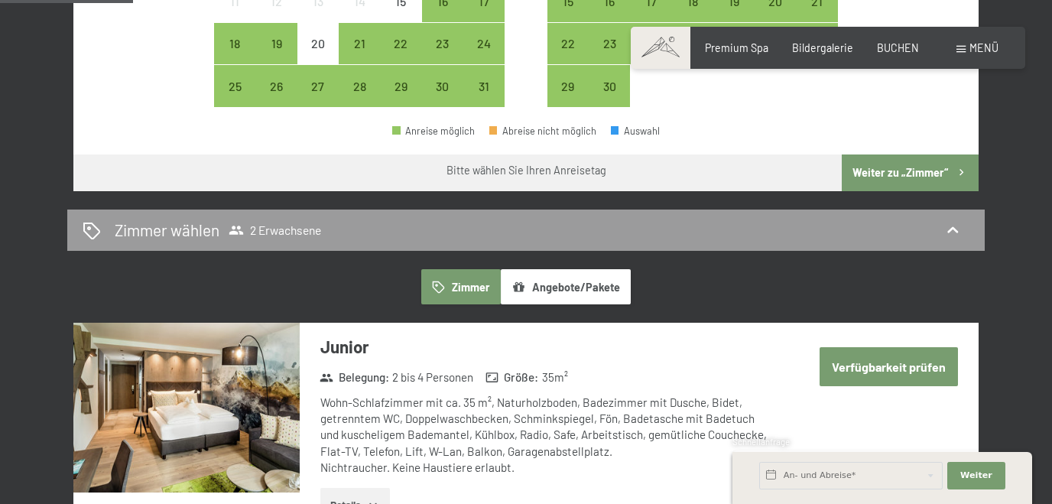
click at [556, 293] on button "Angebote/Pakete" at bounding box center [566, 286] width 130 height 35
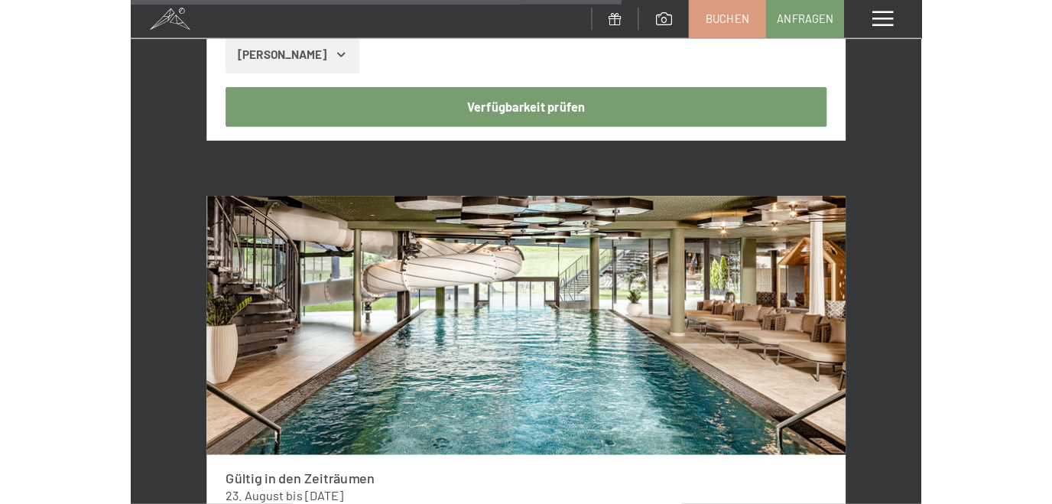
scroll to position [5378, 0]
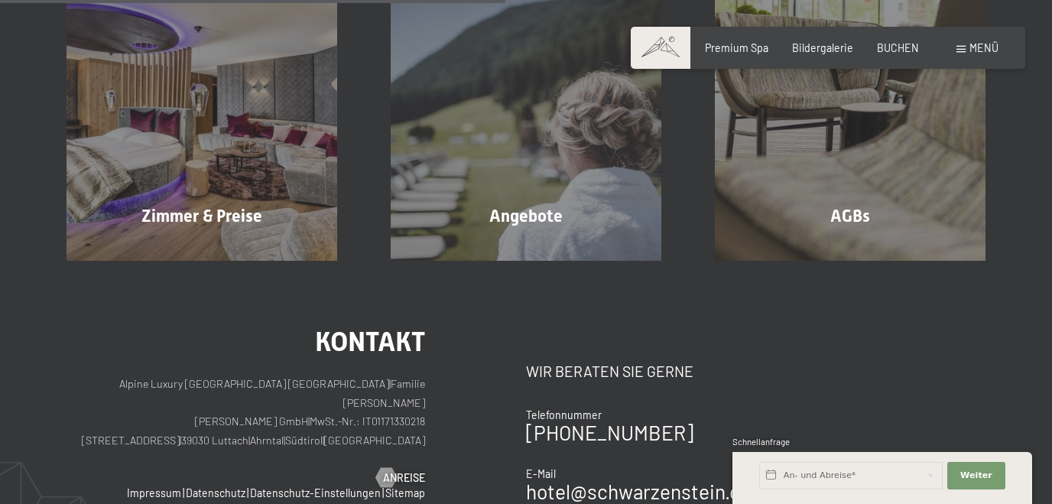
click at [862, 336] on div "Kontakt Wir beraten Sie gerne Telefonnummer [PHONE_NUMBER] E-Mail hotel@ no-spa…" at bounding box center [755, 449] width 459 height 243
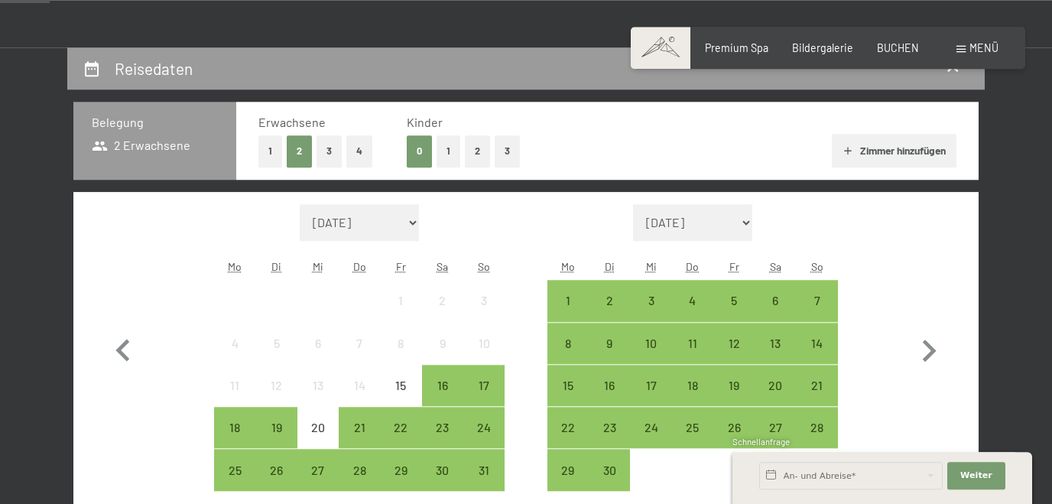
scroll to position [0, 0]
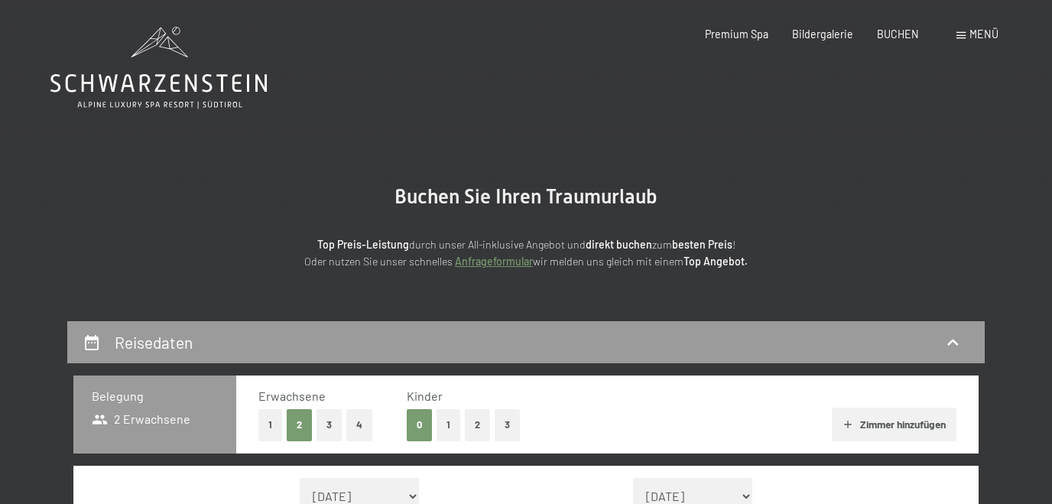
click at [967, 27] on div "Buchen Anfragen Premium Spa Bildergalerie BUCHEN Menü DE IT EN Gutschein Bilder…" at bounding box center [827, 34] width 340 height 15
click at [970, 36] on span "Menü" at bounding box center [983, 34] width 29 height 13
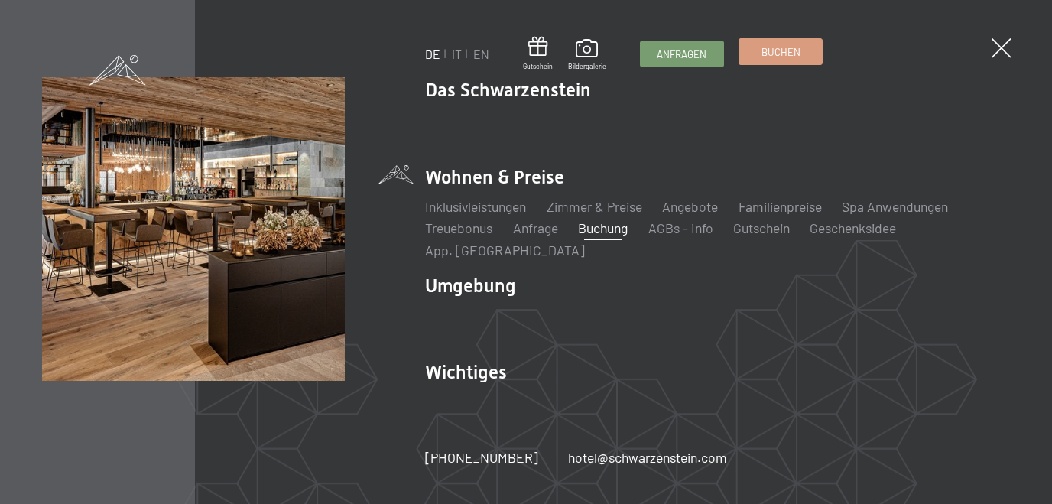
click at [780, 55] on span "Buchen" at bounding box center [780, 52] width 39 height 14
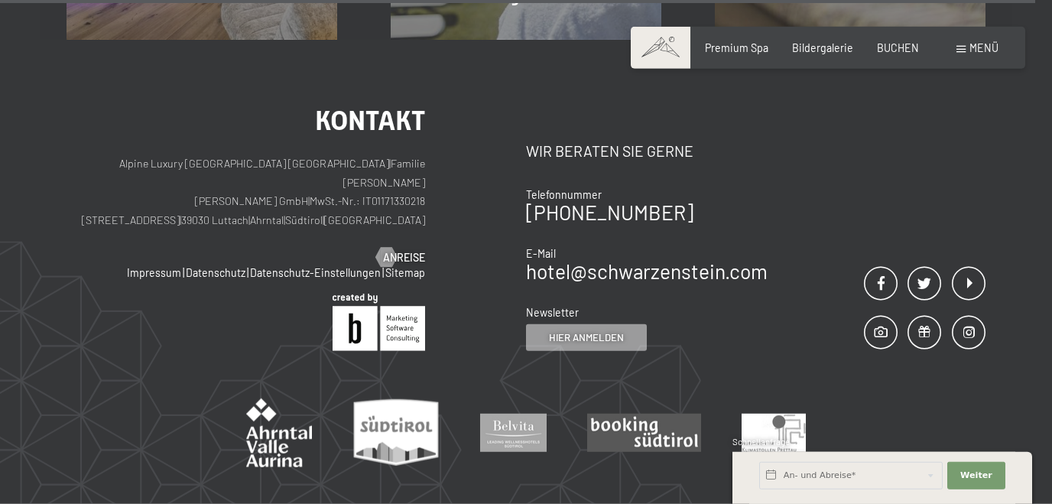
scroll to position [5193, 0]
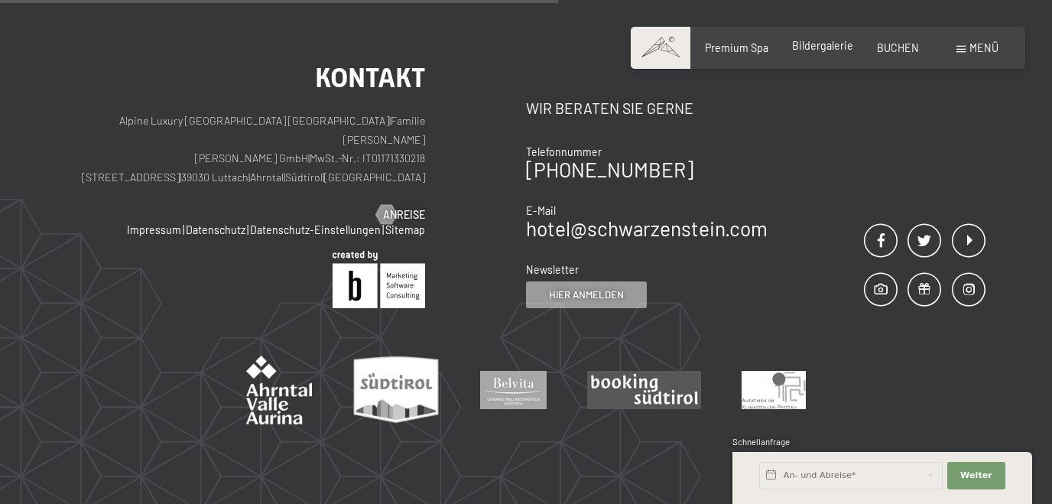
click at [836, 44] on span "Bildergalerie" at bounding box center [822, 45] width 61 height 13
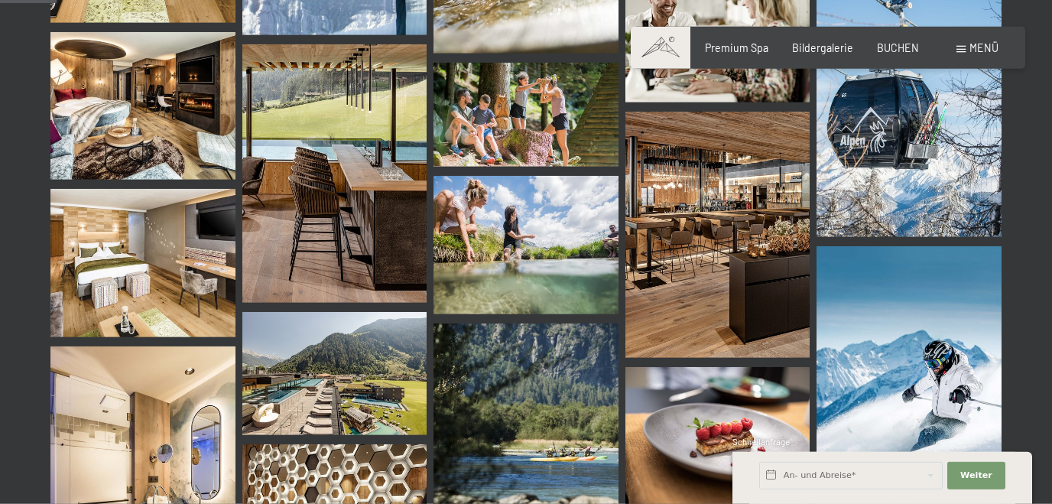
scroll to position [739, 0]
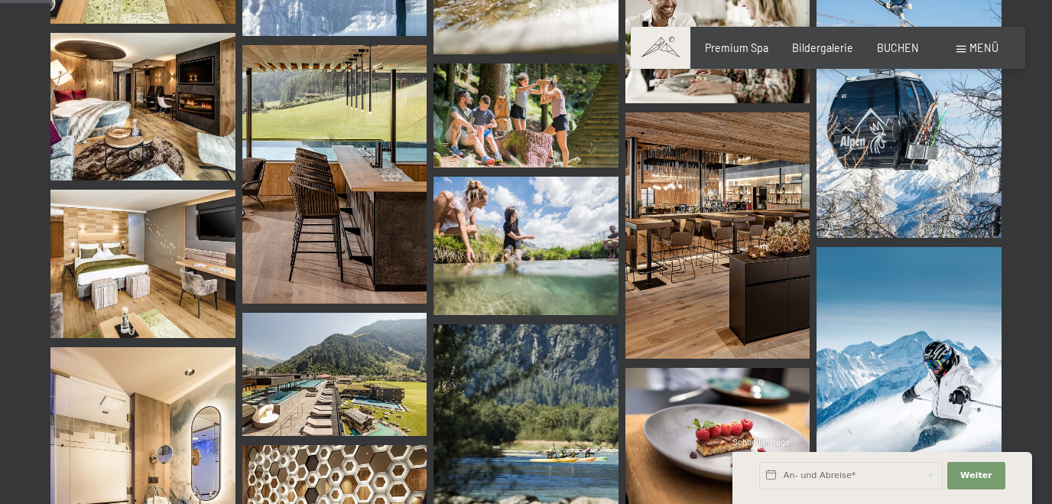
click at [408, 373] on img at bounding box center [334, 374] width 185 height 123
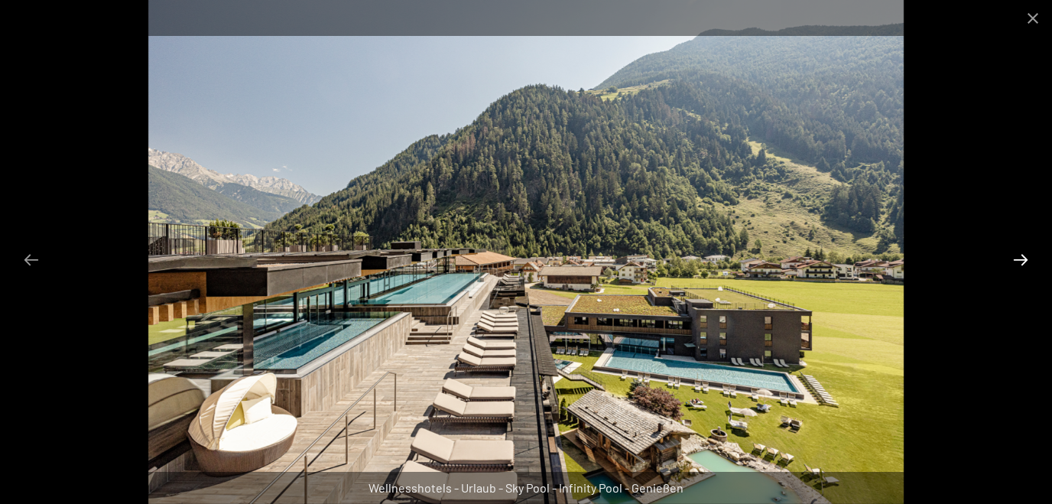
click at [1022, 255] on button "Next slide" at bounding box center [1021, 260] width 32 height 30
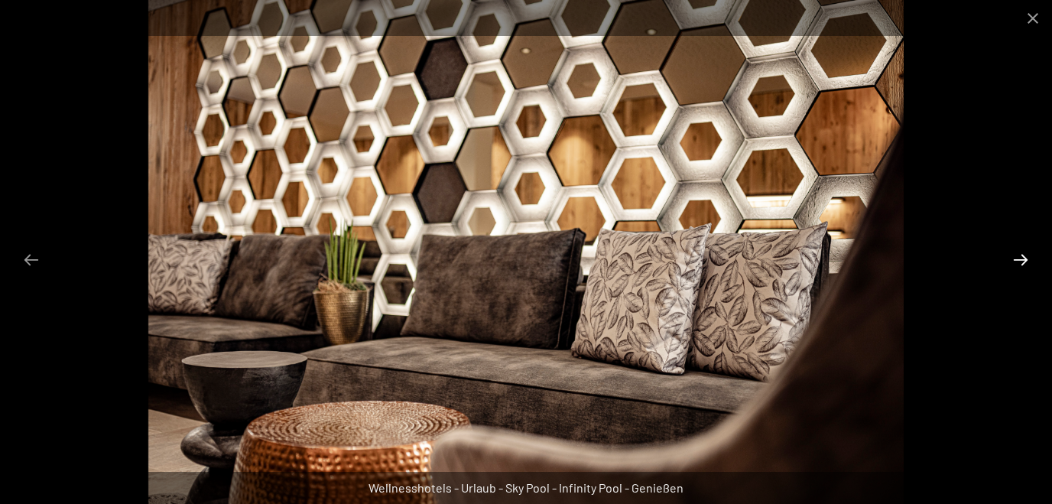
click at [1022, 255] on button "Next slide" at bounding box center [1021, 260] width 32 height 30
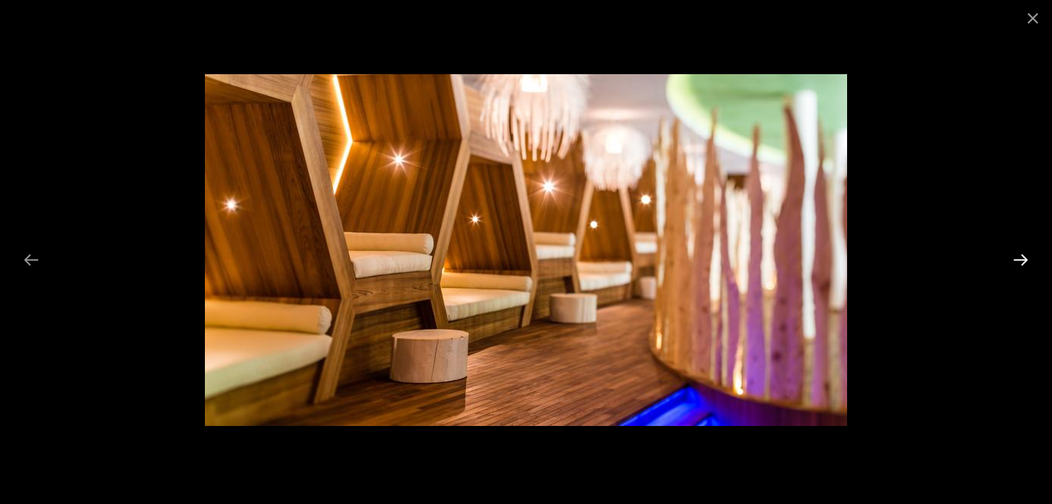
click at [1022, 255] on button "Next slide" at bounding box center [1021, 260] width 32 height 30
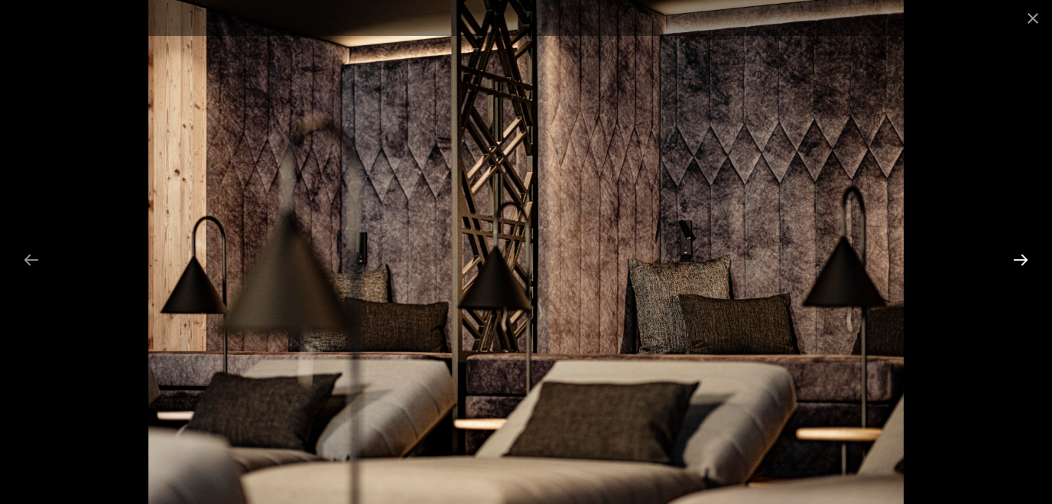
click at [1022, 255] on button "Next slide" at bounding box center [1021, 260] width 32 height 30
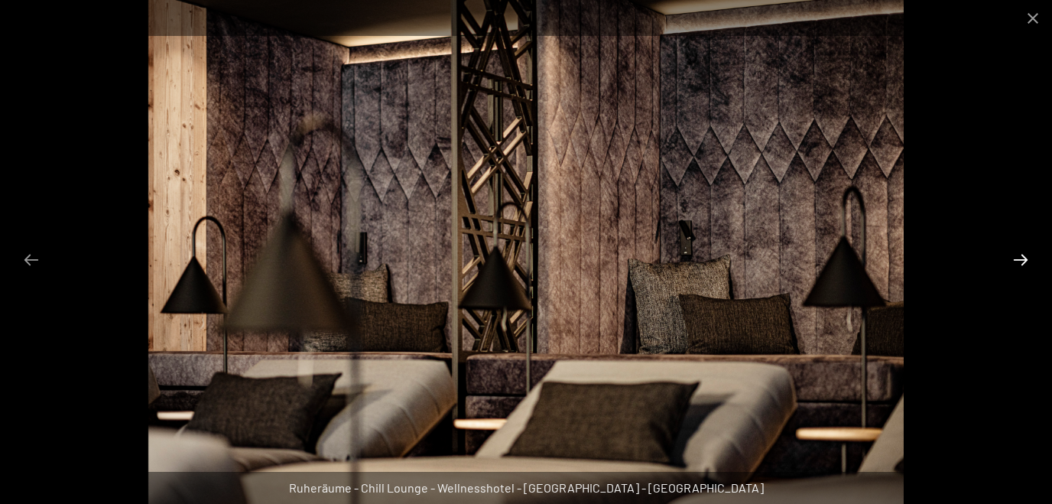
click at [1022, 255] on button "Next slide" at bounding box center [1021, 260] width 32 height 30
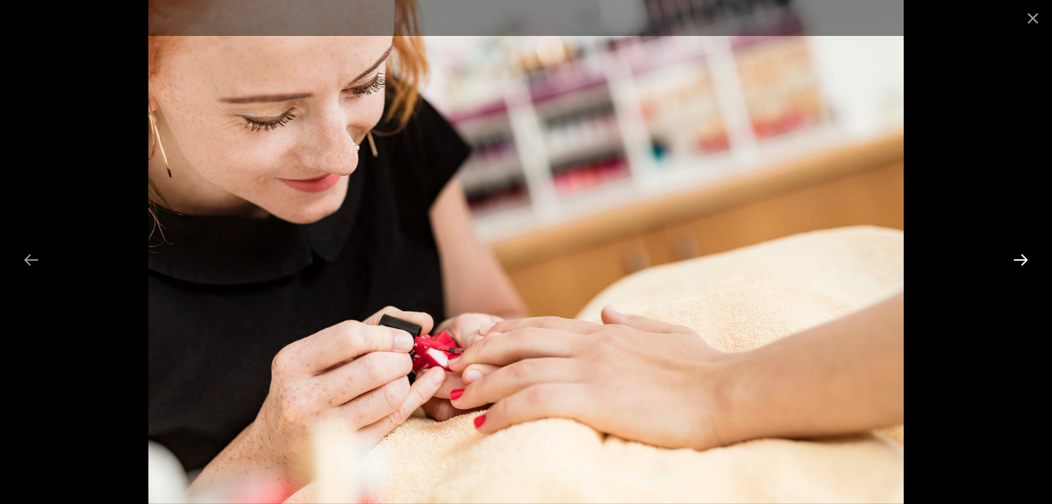
click at [1022, 258] on button "Next slide" at bounding box center [1021, 260] width 32 height 30
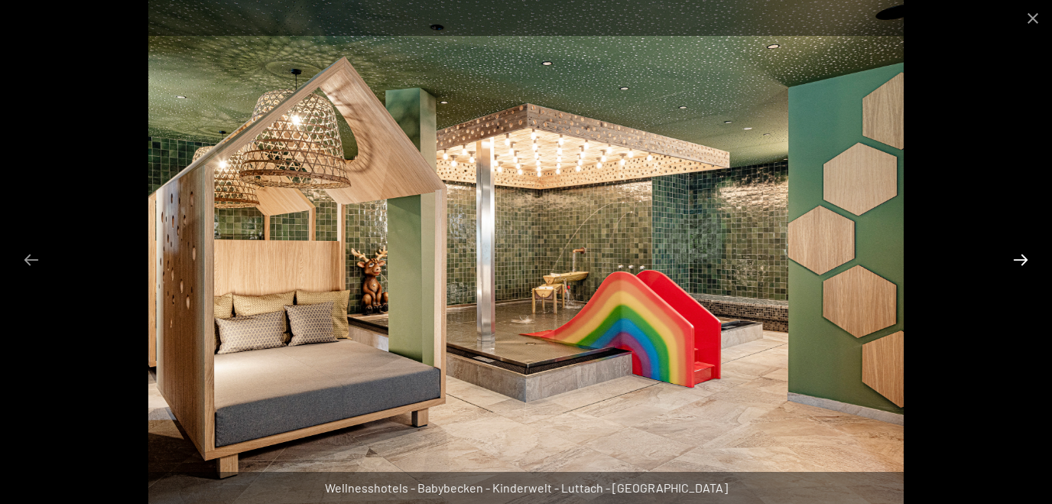
click at [1022, 258] on button "Next slide" at bounding box center [1021, 260] width 32 height 30
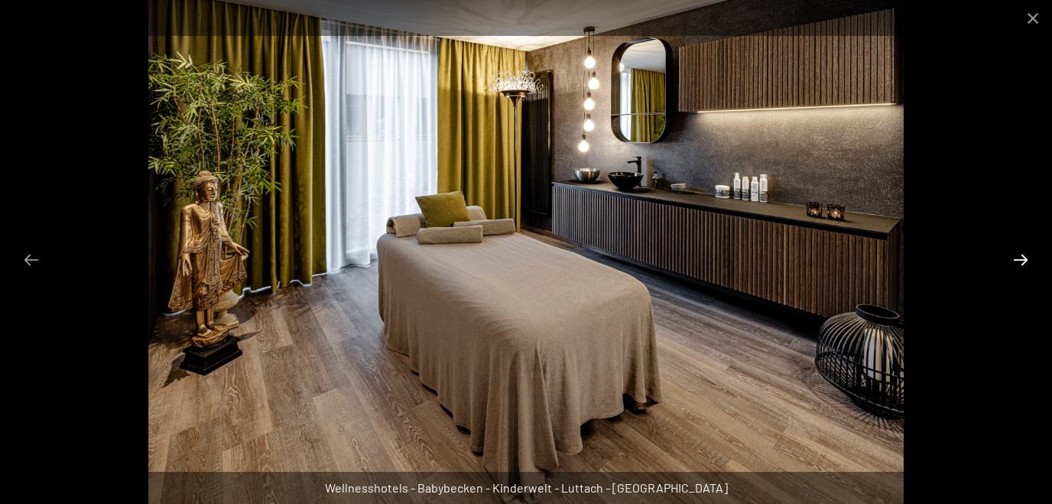
click at [1022, 258] on button "Next slide" at bounding box center [1021, 260] width 32 height 30
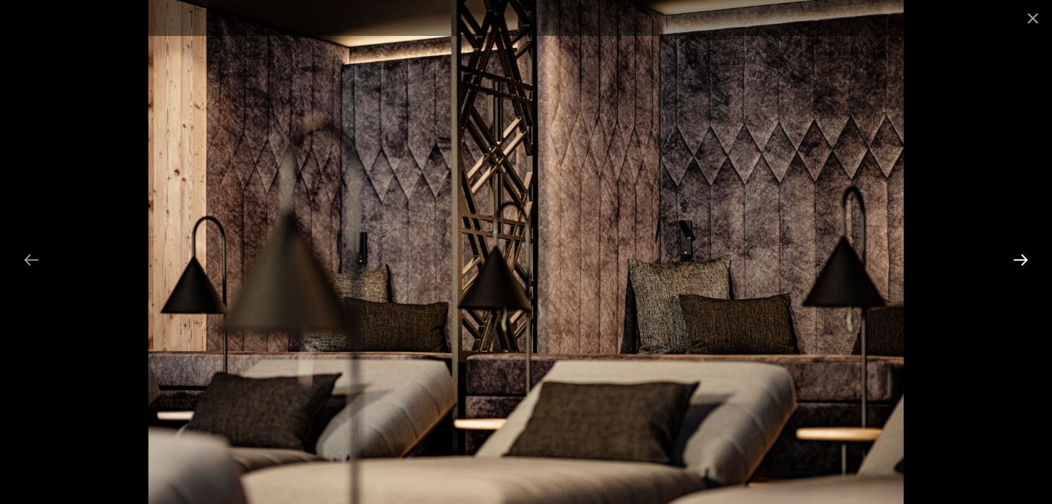
click at [1022, 258] on button "Next slide" at bounding box center [1021, 260] width 32 height 30
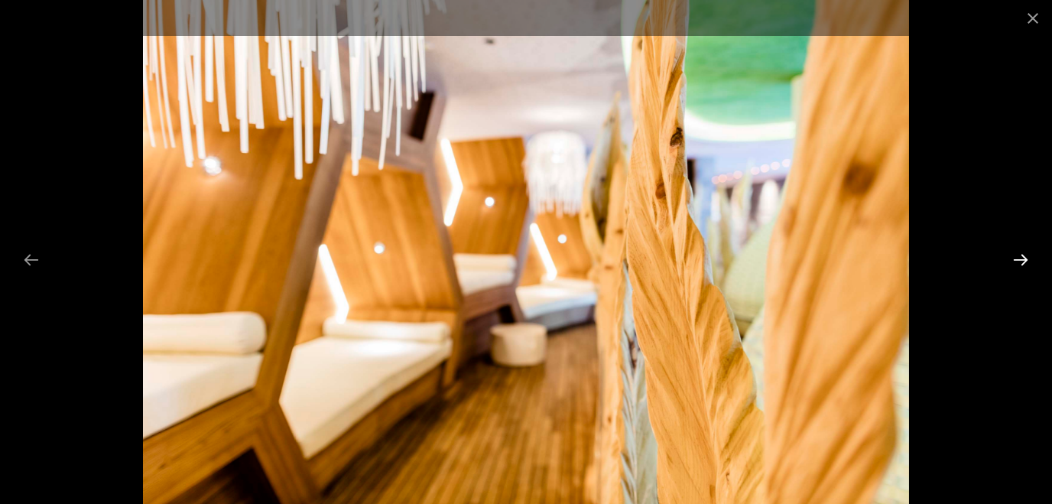
click at [1022, 258] on button "Next slide" at bounding box center [1021, 260] width 32 height 30
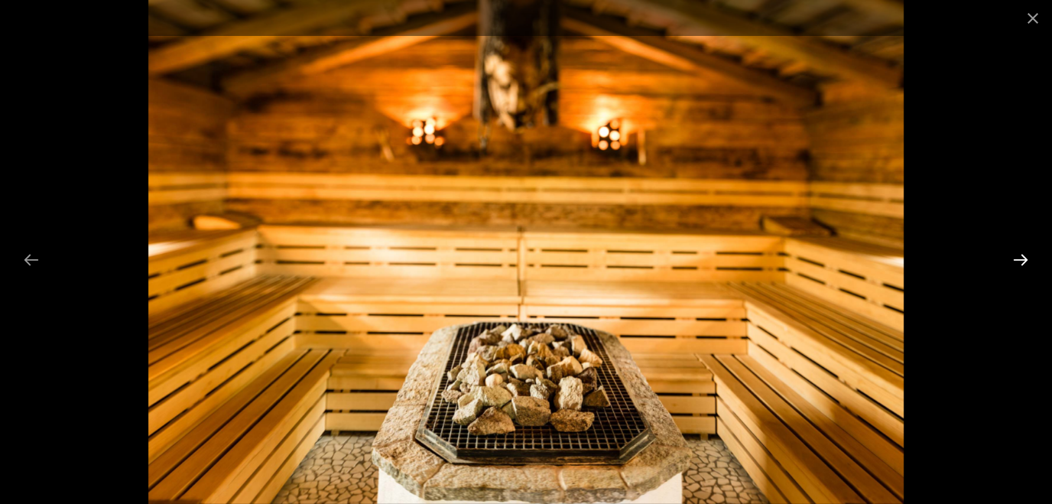
click at [1022, 258] on button "Next slide" at bounding box center [1021, 260] width 32 height 30
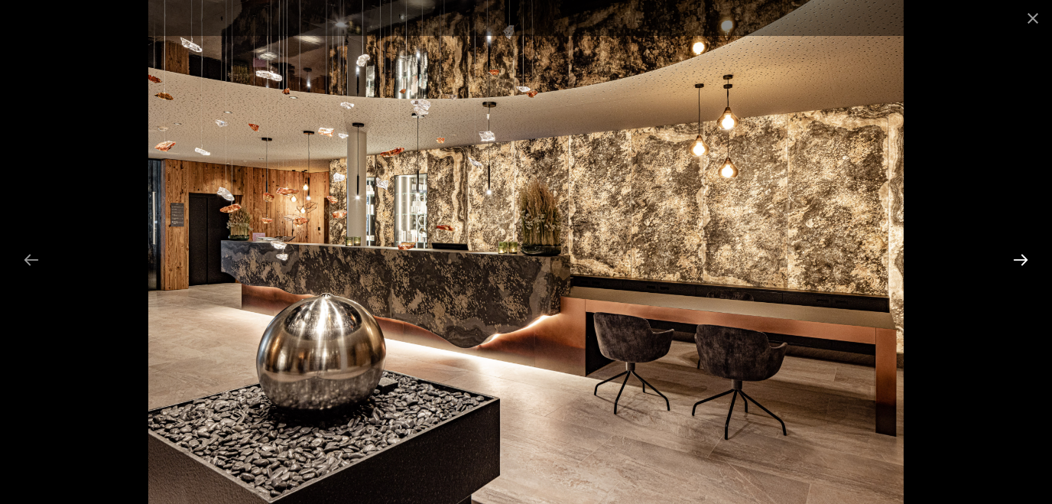
click at [1022, 258] on button "Next slide" at bounding box center [1021, 260] width 32 height 30
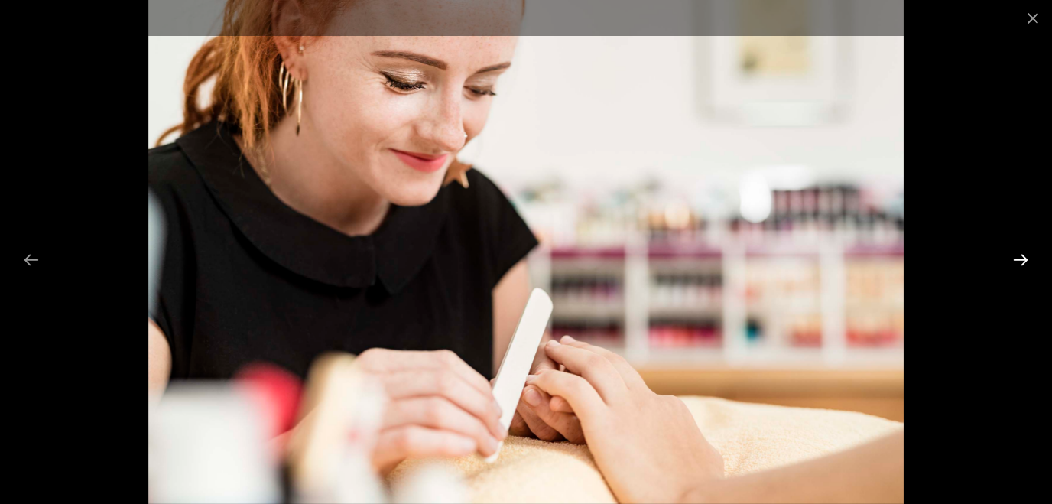
click at [1022, 258] on button "Next slide" at bounding box center [1021, 260] width 32 height 30
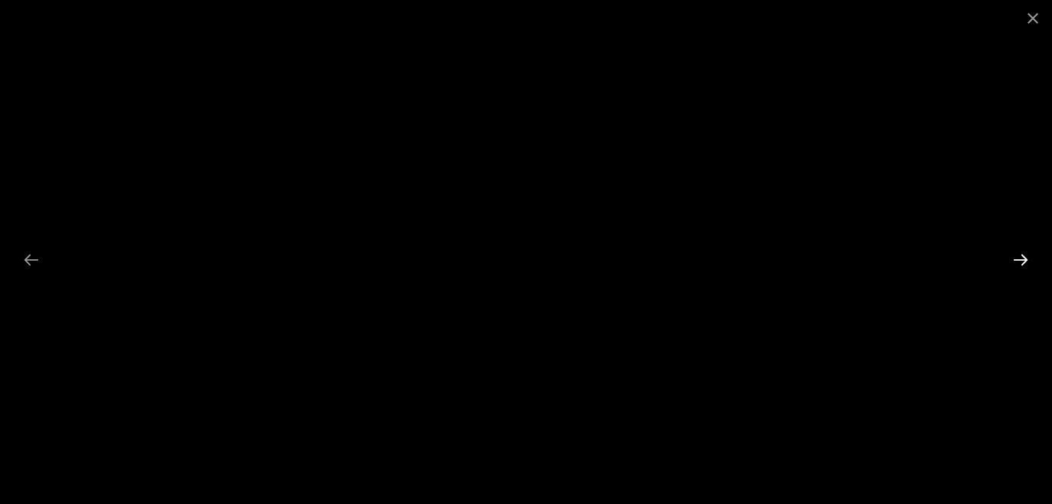
click at [1022, 258] on button "Next slide" at bounding box center [1021, 260] width 32 height 30
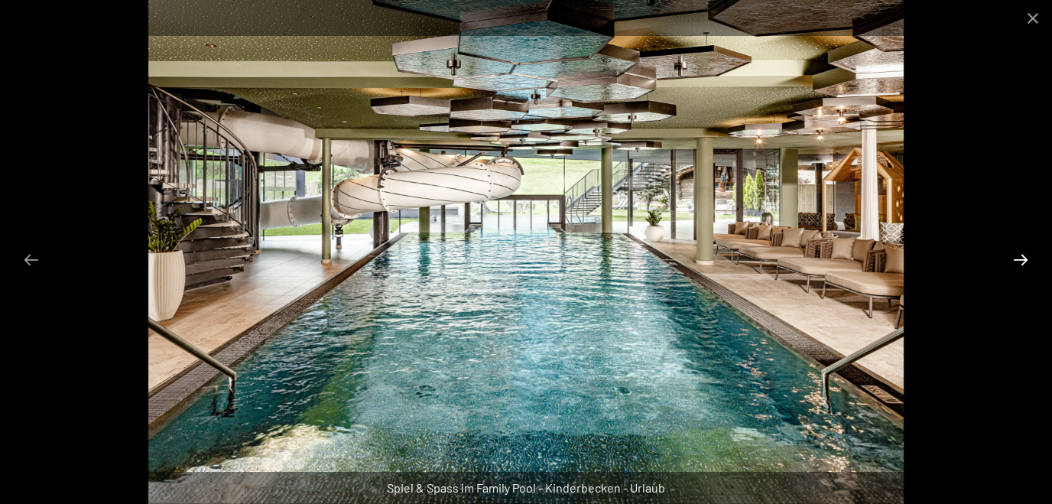
click at [1022, 258] on button "Next slide" at bounding box center [1021, 260] width 32 height 30
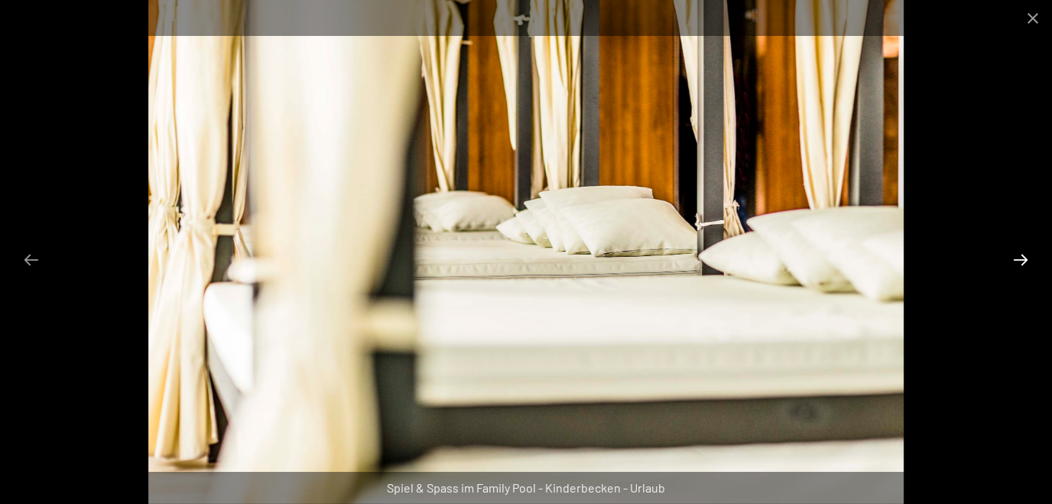
click at [1022, 258] on button "Next slide" at bounding box center [1021, 260] width 32 height 30
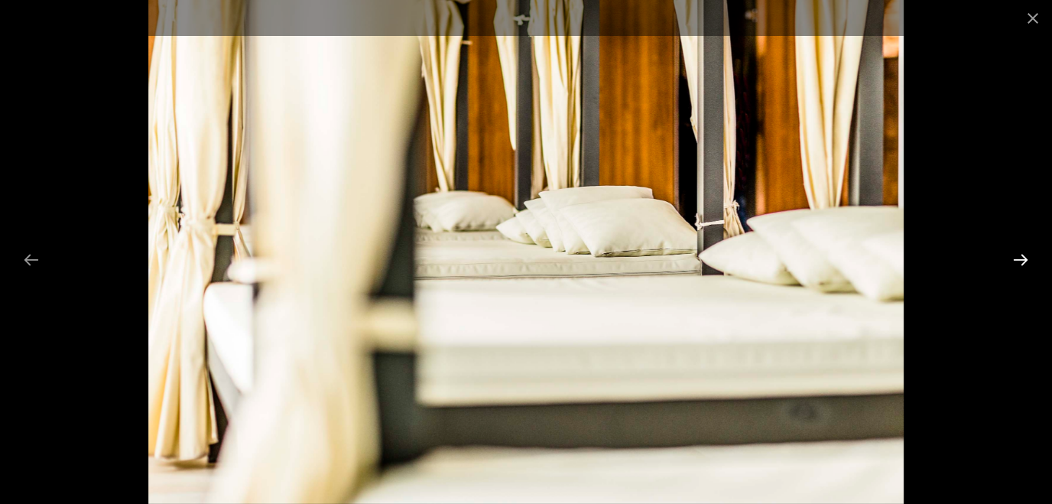
click at [1022, 258] on button "Next slide" at bounding box center [1021, 260] width 32 height 30
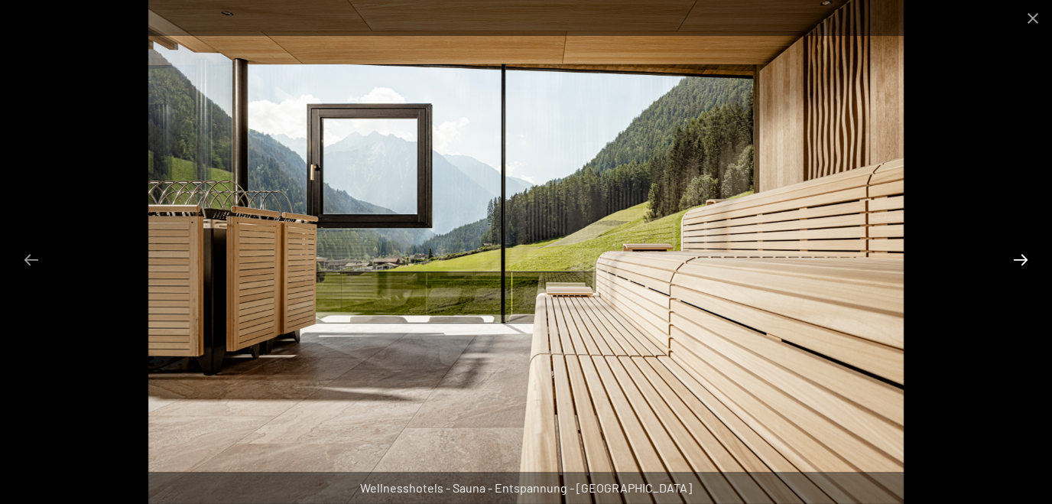
click at [1022, 258] on button "Next slide" at bounding box center [1021, 260] width 32 height 30
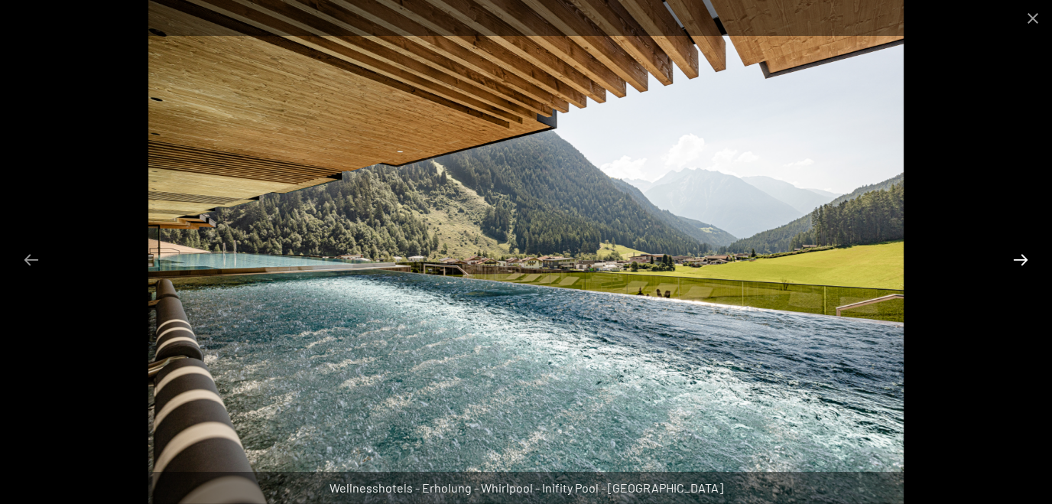
click at [1022, 258] on button "Next slide" at bounding box center [1021, 260] width 32 height 30
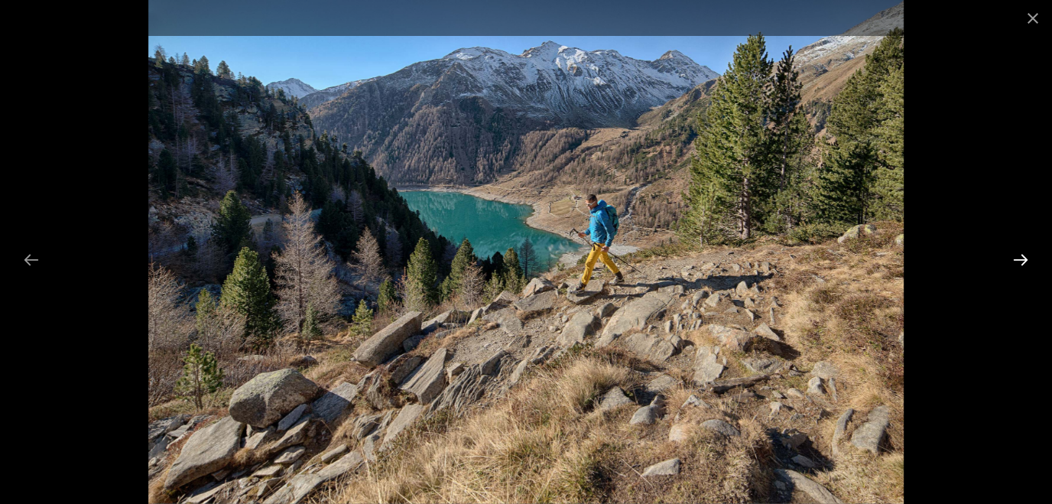
click at [1022, 258] on button "Next slide" at bounding box center [1021, 260] width 32 height 30
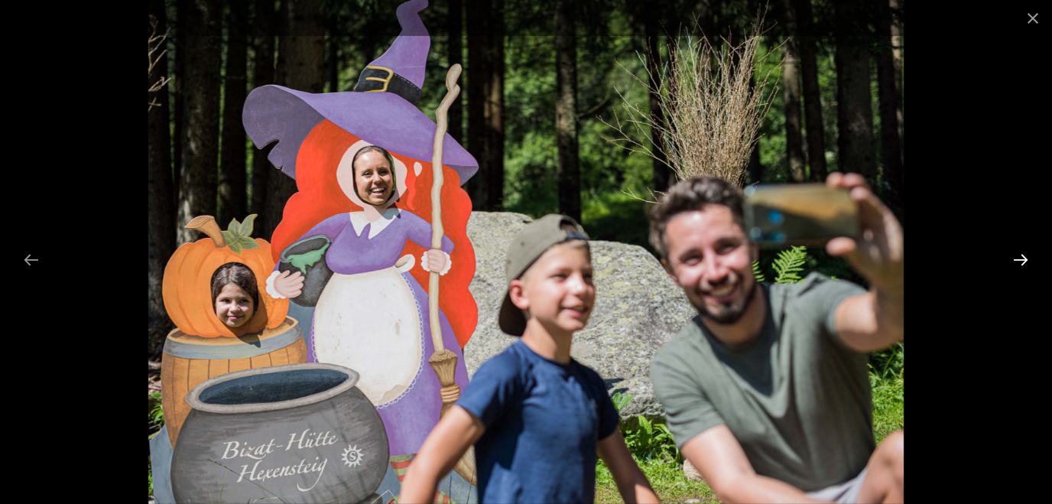
click at [1022, 258] on button "Next slide" at bounding box center [1021, 260] width 32 height 30
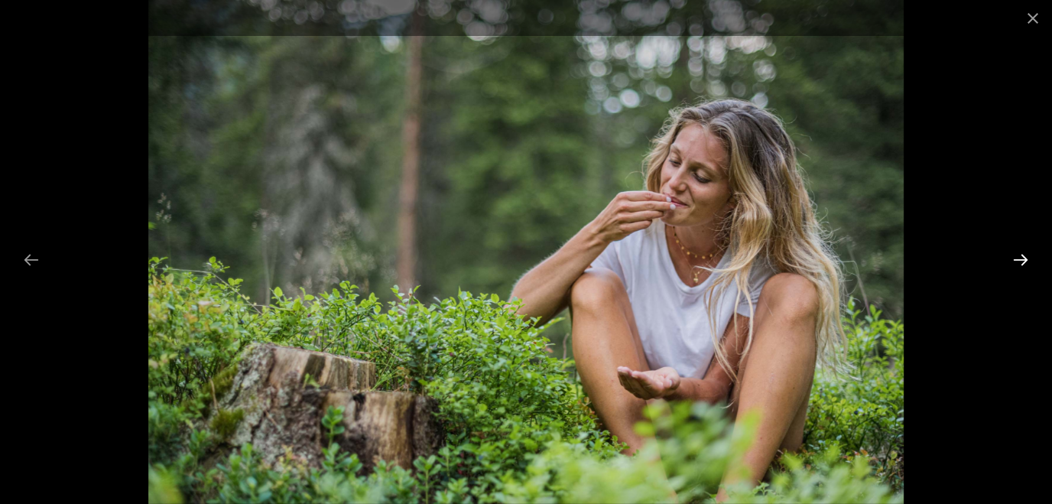
click at [1022, 258] on button "Next slide" at bounding box center [1021, 260] width 32 height 30
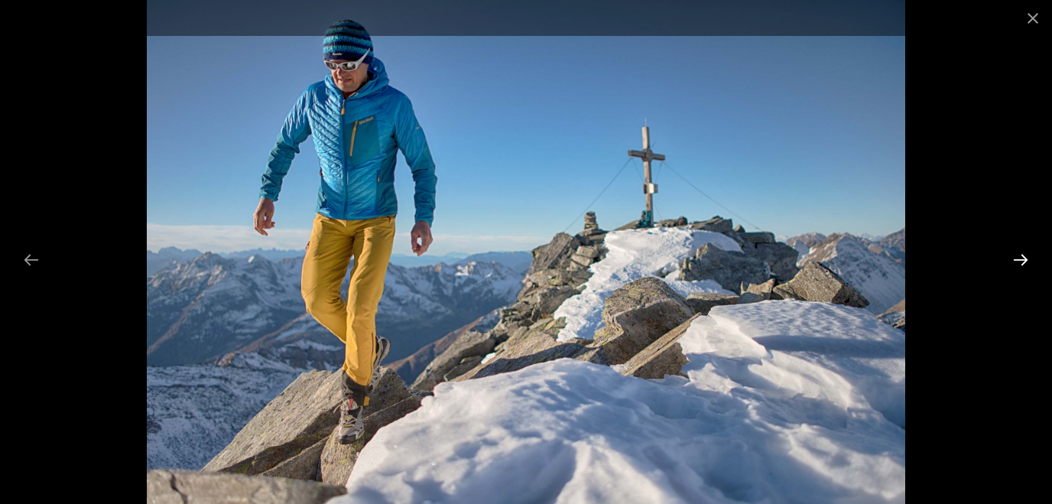
click at [1022, 258] on button "Next slide" at bounding box center [1021, 260] width 32 height 30
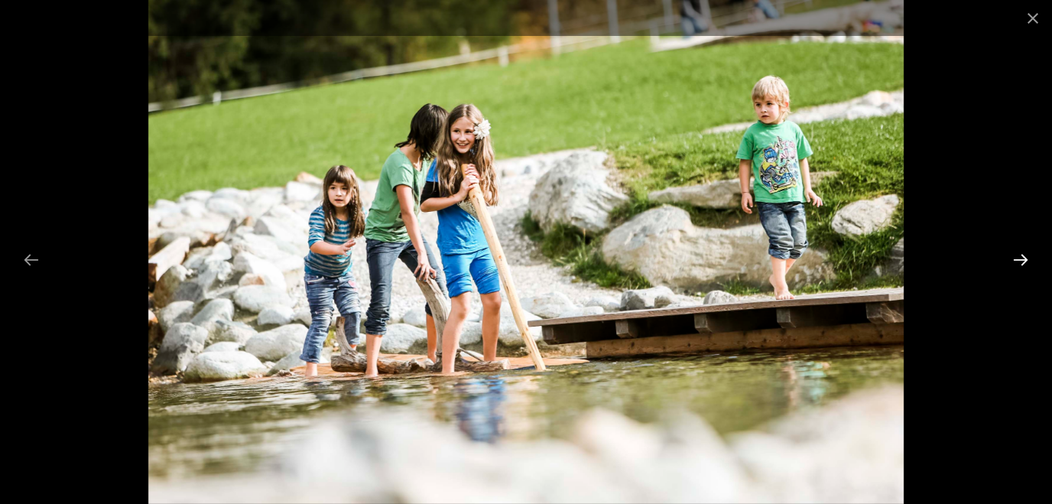
click at [1022, 258] on button "Next slide" at bounding box center [1021, 260] width 32 height 30
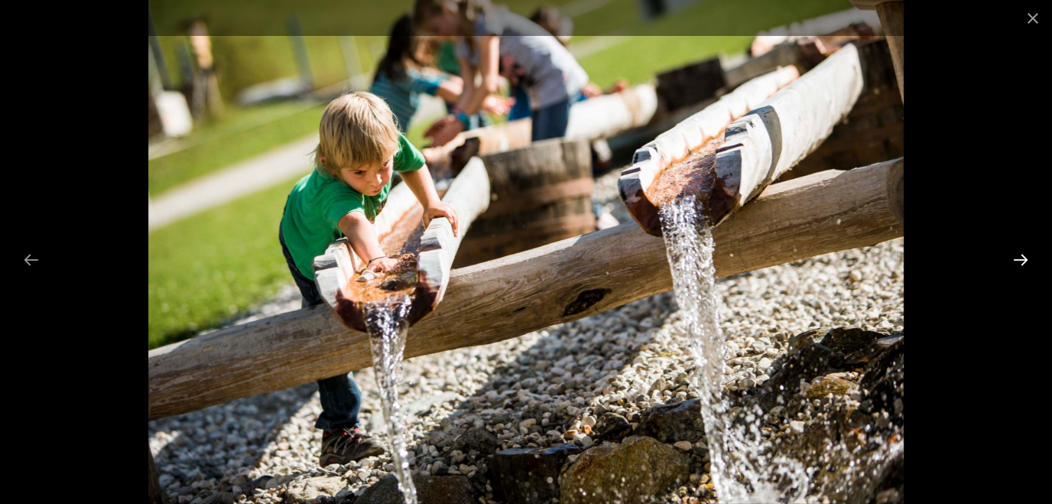
click at [1022, 258] on button "Next slide" at bounding box center [1021, 260] width 32 height 30
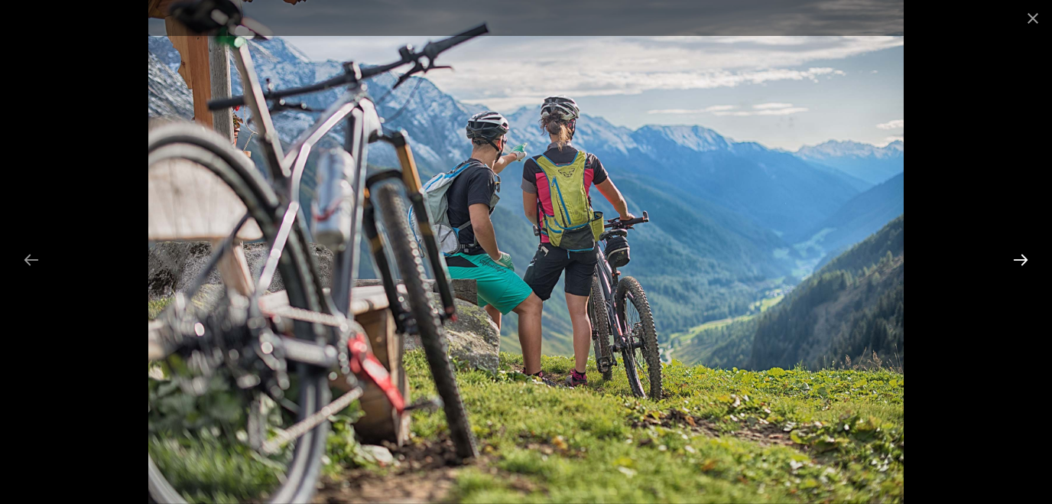
click at [1022, 258] on button "Next slide" at bounding box center [1021, 260] width 32 height 30
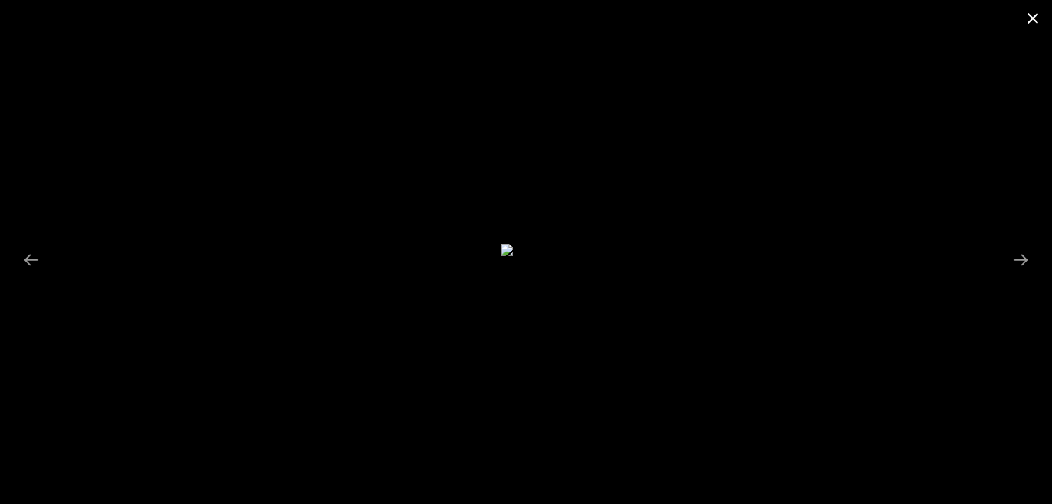
click at [1036, 22] on button "Close gallery" at bounding box center [1033, 18] width 38 height 36
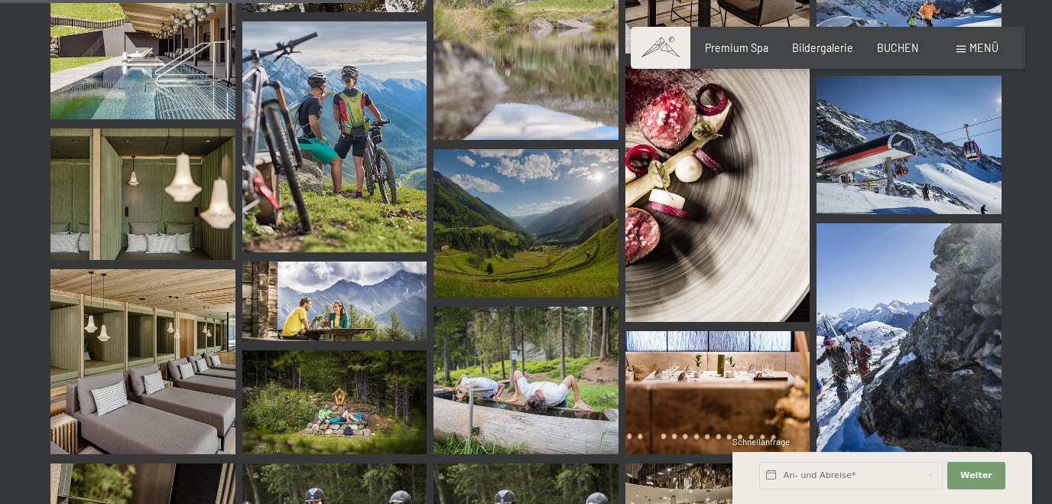
scroll to position [5177, 0]
click at [710, 245] on img at bounding box center [717, 192] width 185 height 258
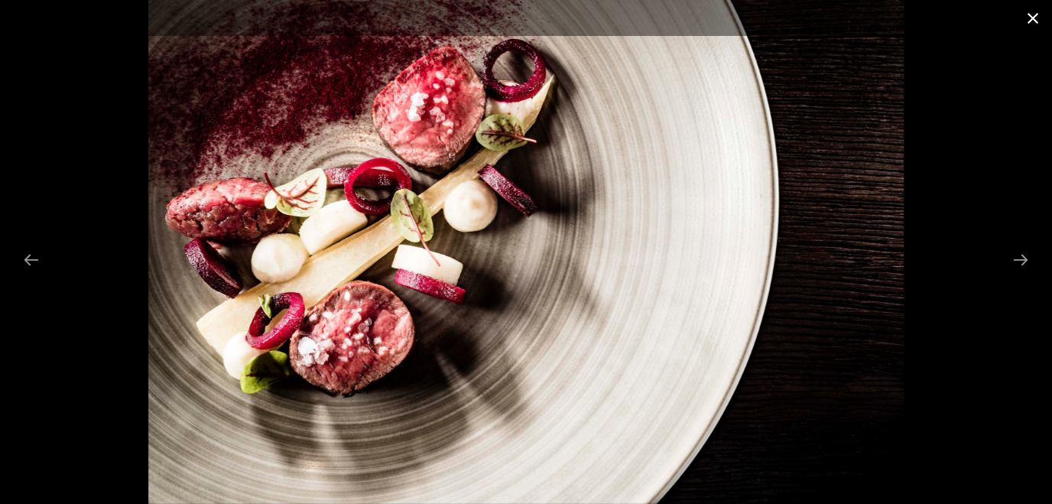
click at [1032, 18] on button "Close gallery" at bounding box center [1033, 18] width 38 height 36
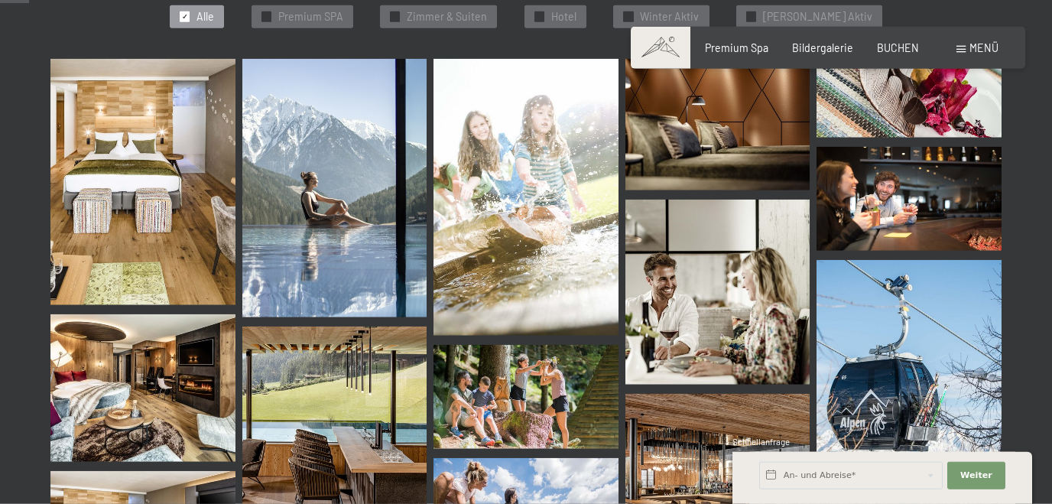
scroll to position [411, 0]
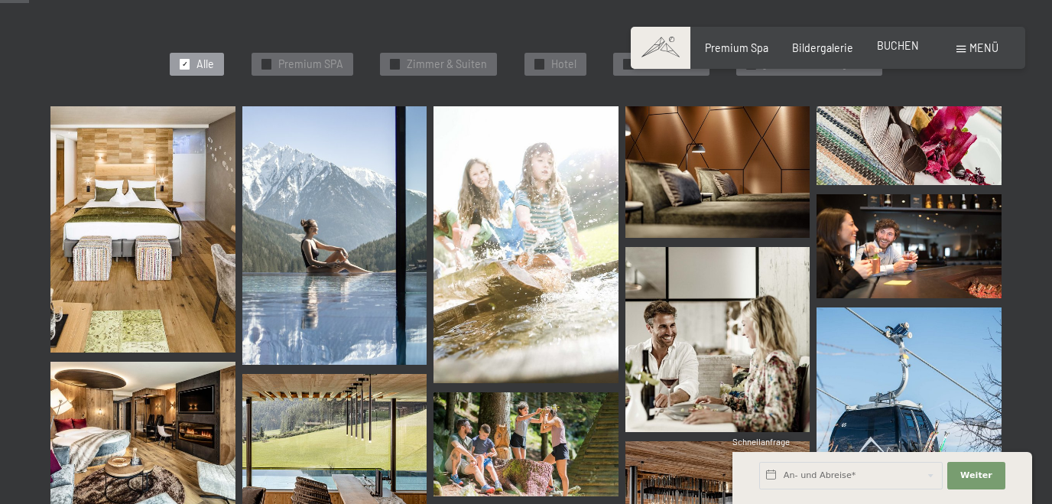
click at [899, 41] on span "BUCHEN" at bounding box center [898, 45] width 42 height 13
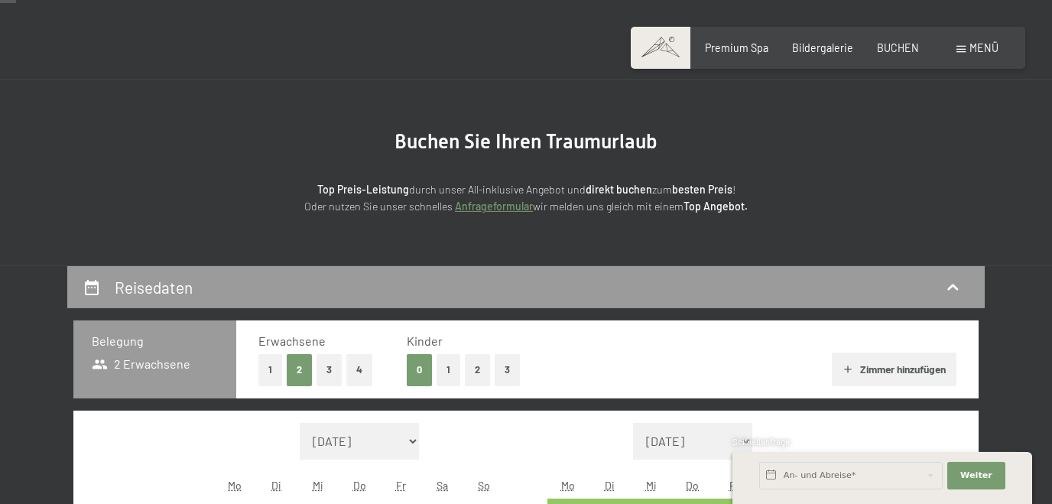
scroll to position [82, 0]
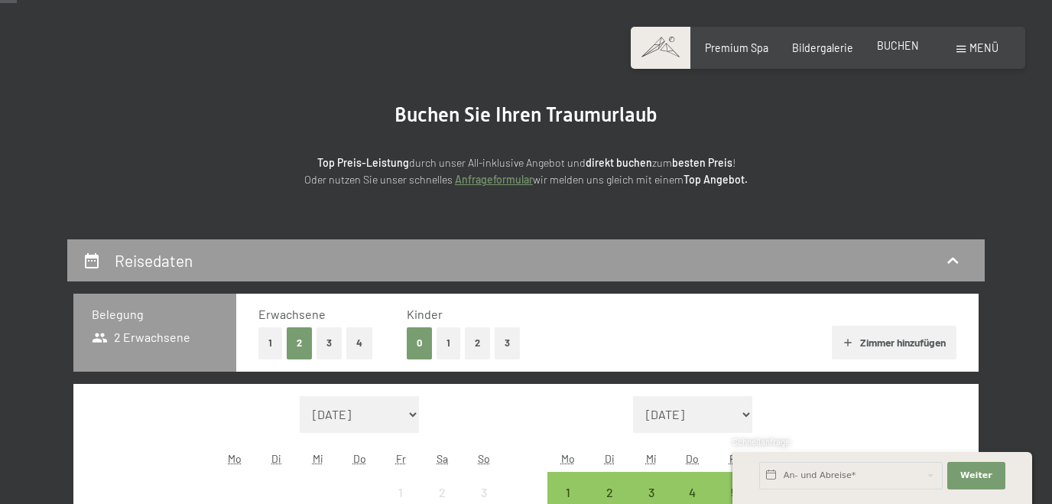
click at [911, 47] on span "BUCHEN" at bounding box center [898, 45] width 42 height 13
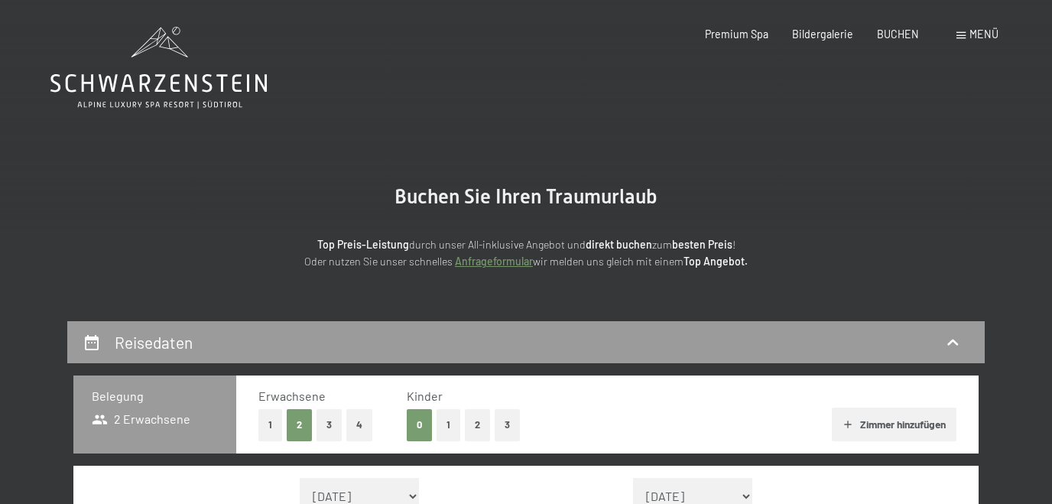
click at [976, 41] on div "Menü" at bounding box center [977, 34] width 42 height 15
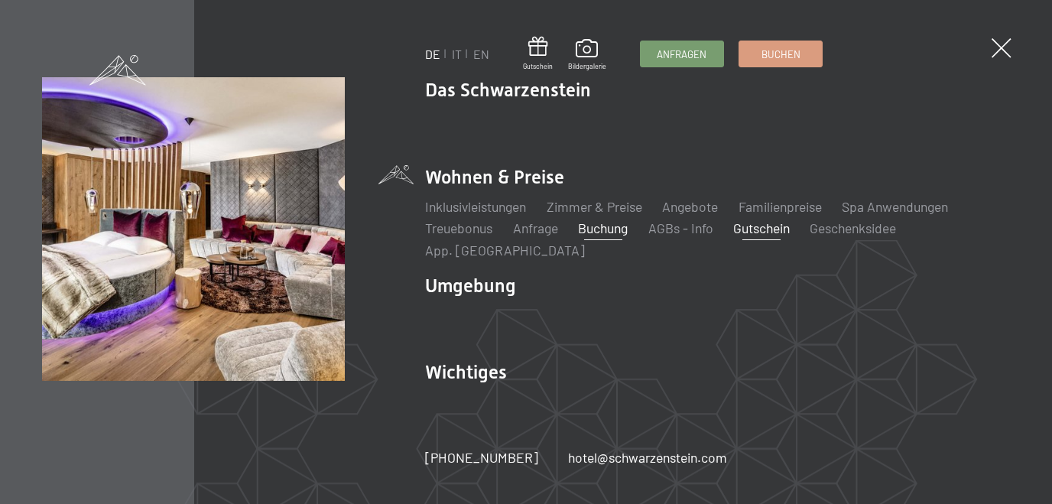
click at [763, 230] on link "Gutschein" at bounding box center [761, 227] width 57 height 17
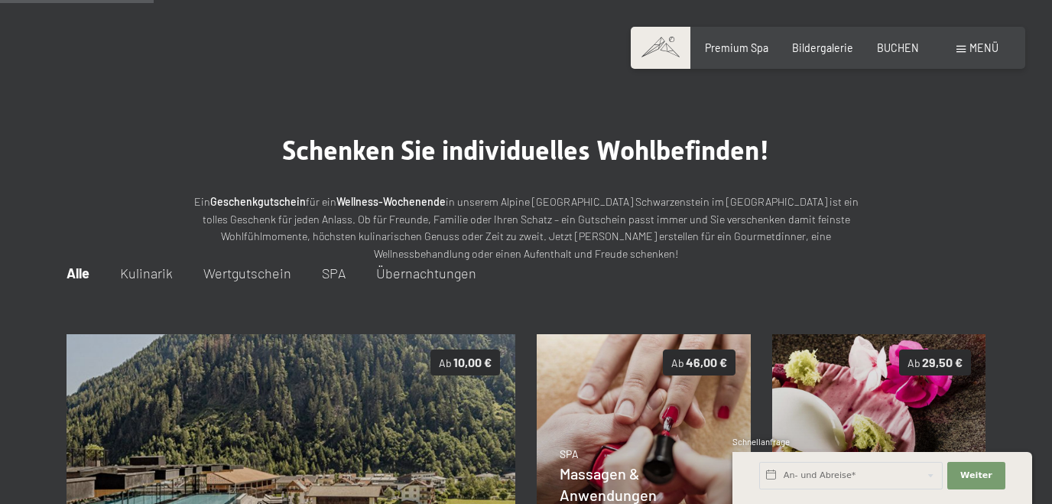
scroll to position [186, 0]
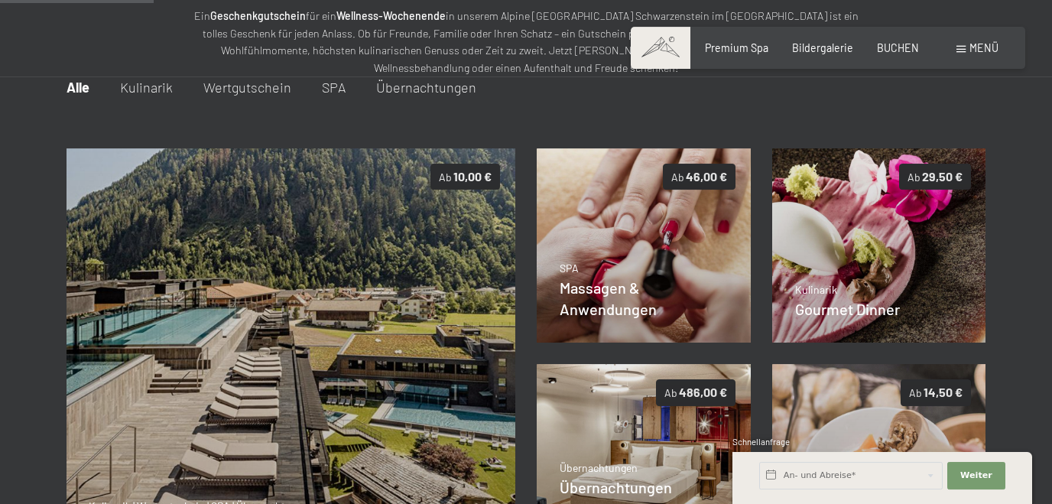
click at [609, 398] on img at bounding box center [644, 461] width 214 height 195
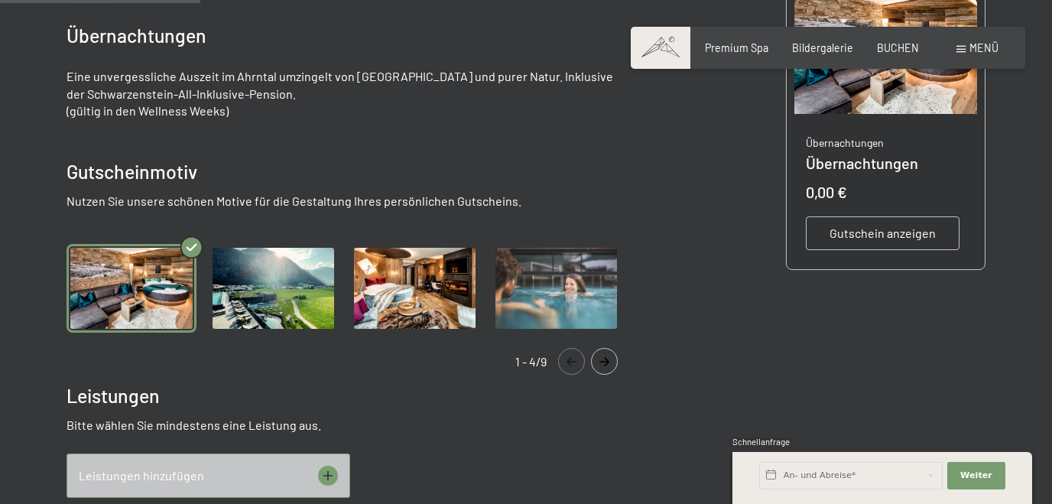
scroll to position [350, 0]
click at [596, 362] on icon "Navigate to next slide" at bounding box center [604, 360] width 25 height 9
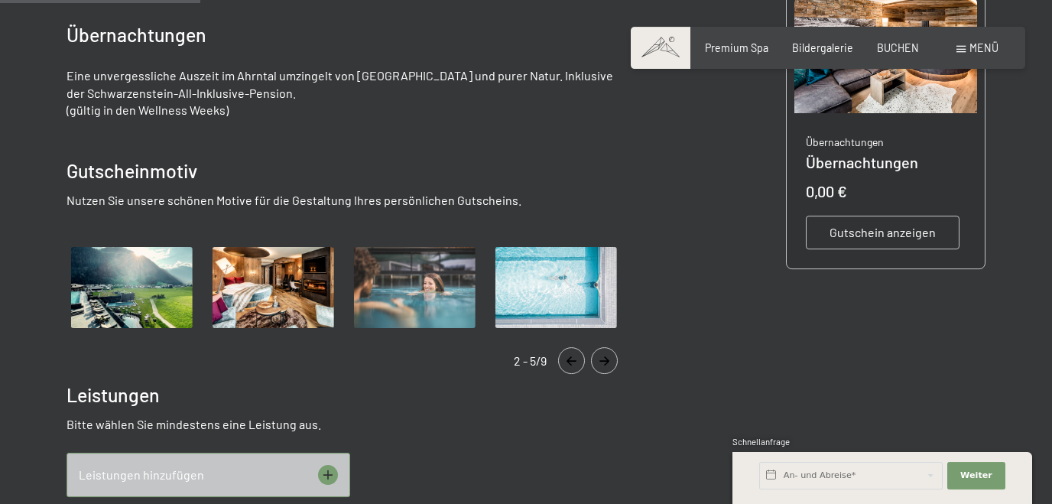
click at [579, 299] on img "Gallery" at bounding box center [556, 287] width 129 height 89
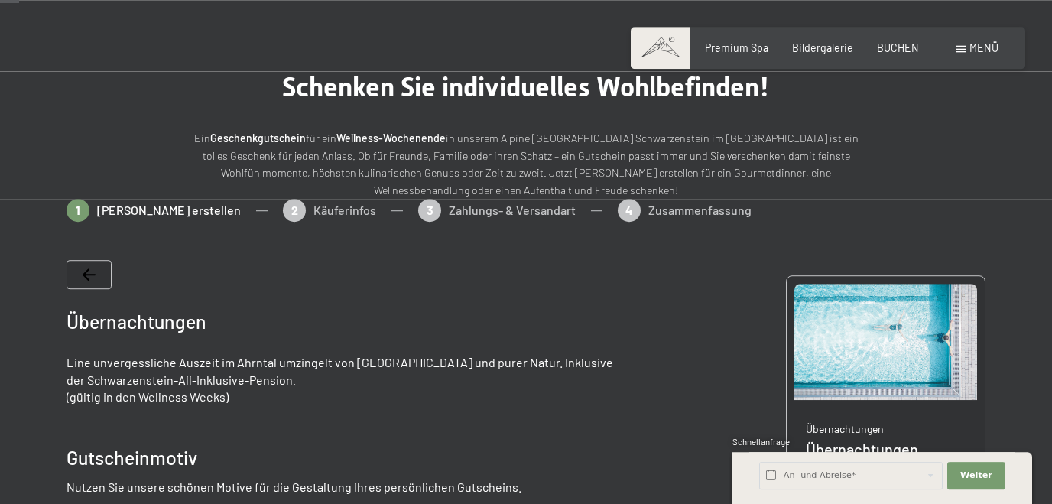
scroll to position [104, 0]
